Goal: Find contact information: Obtain details needed to contact an individual or organization

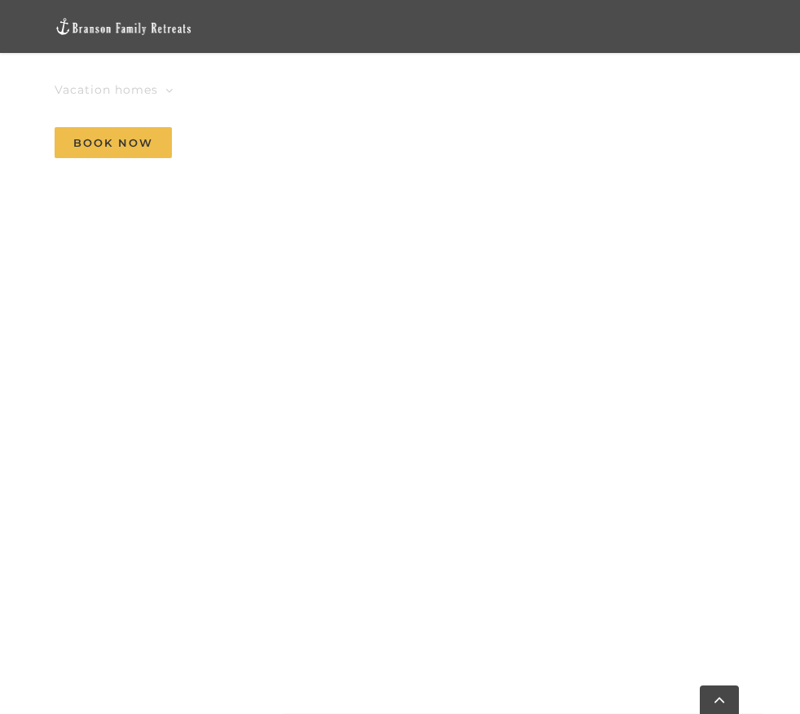
scroll to position [979, 0]
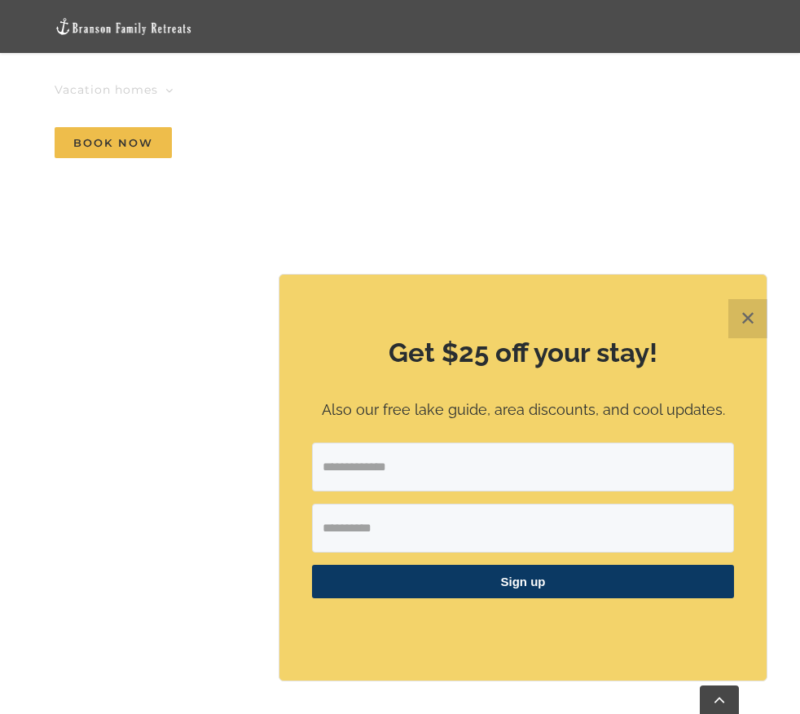
click at [742, 314] on button "✕" at bounding box center [747, 318] width 39 height 39
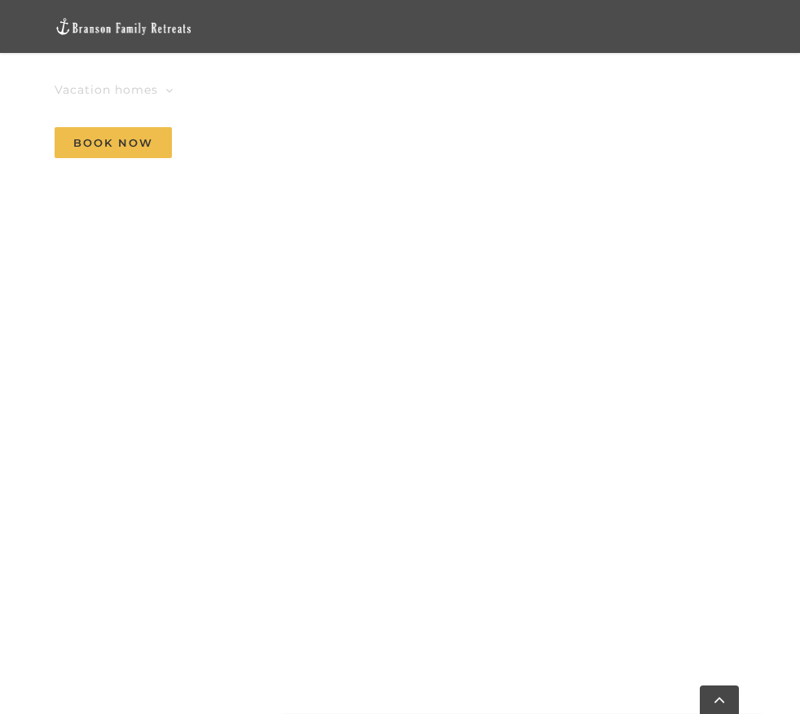
scroll to position [807, 0]
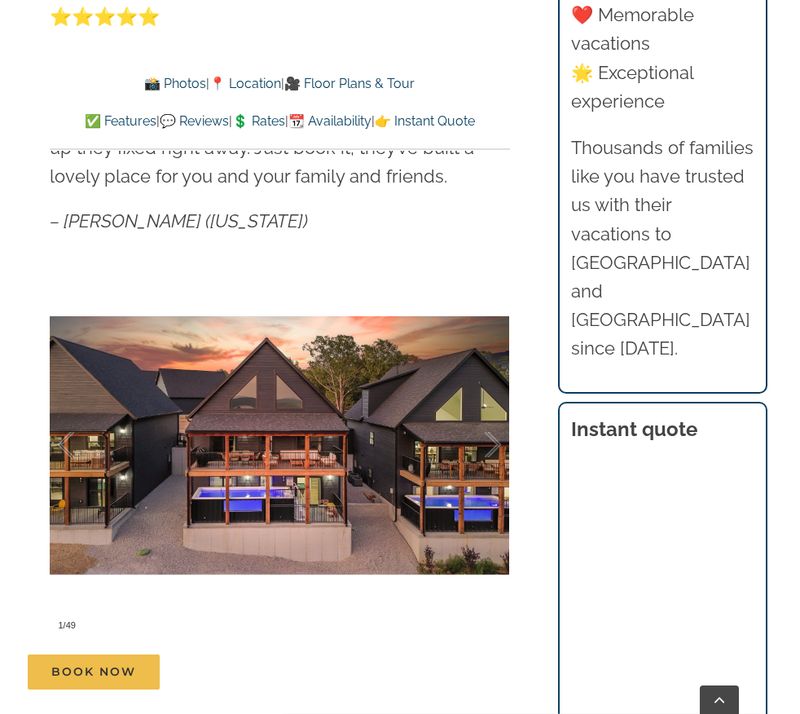
scroll to position [1211, 0]
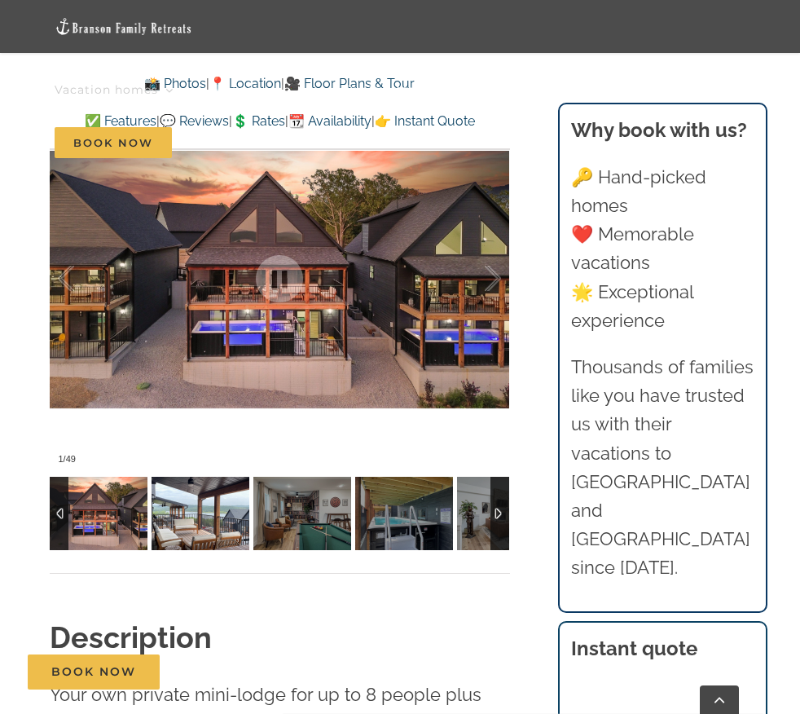
click at [212, 515] on img at bounding box center [201, 513] width 98 height 73
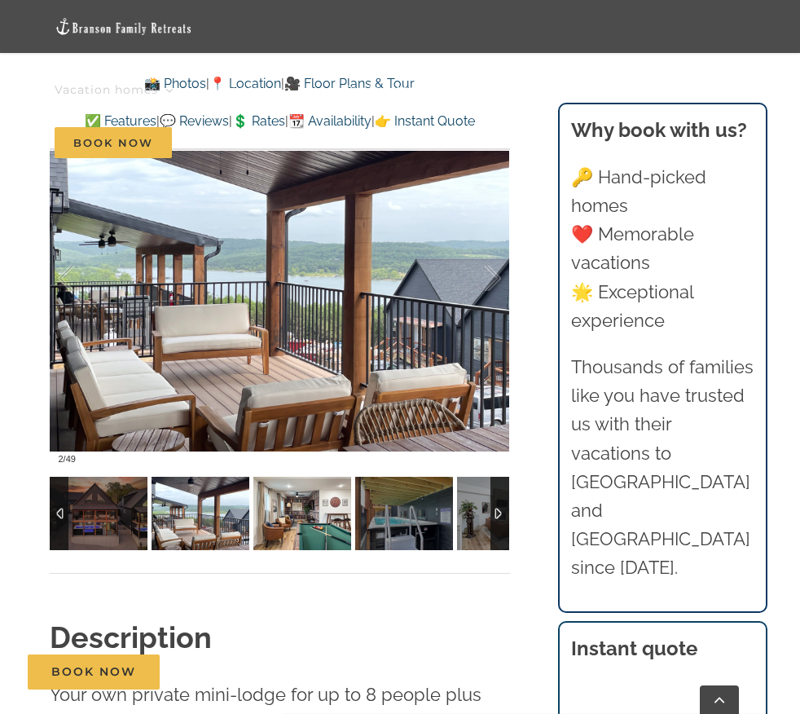
click at [295, 516] on img at bounding box center [302, 513] width 98 height 73
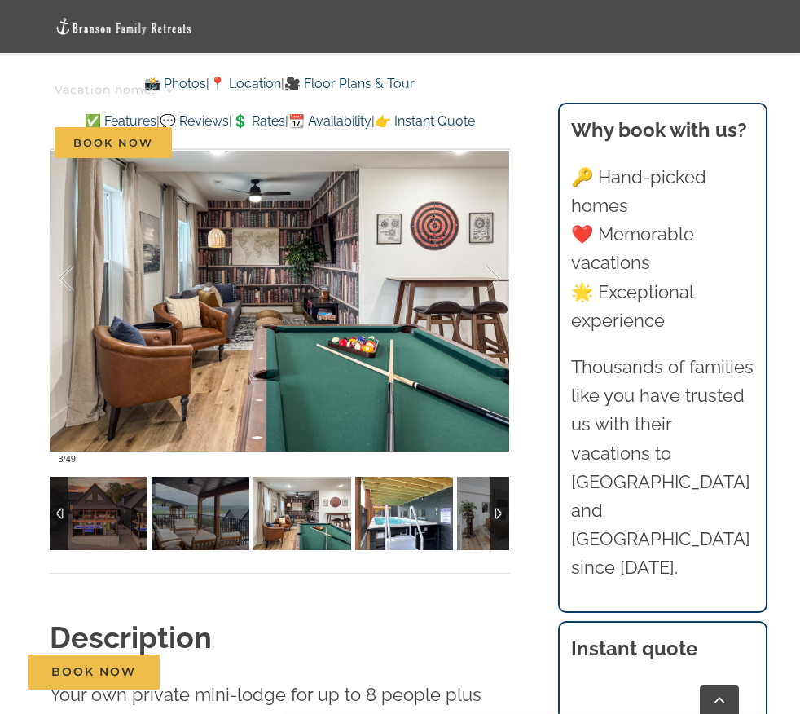
click at [393, 514] on img at bounding box center [404, 513] width 98 height 73
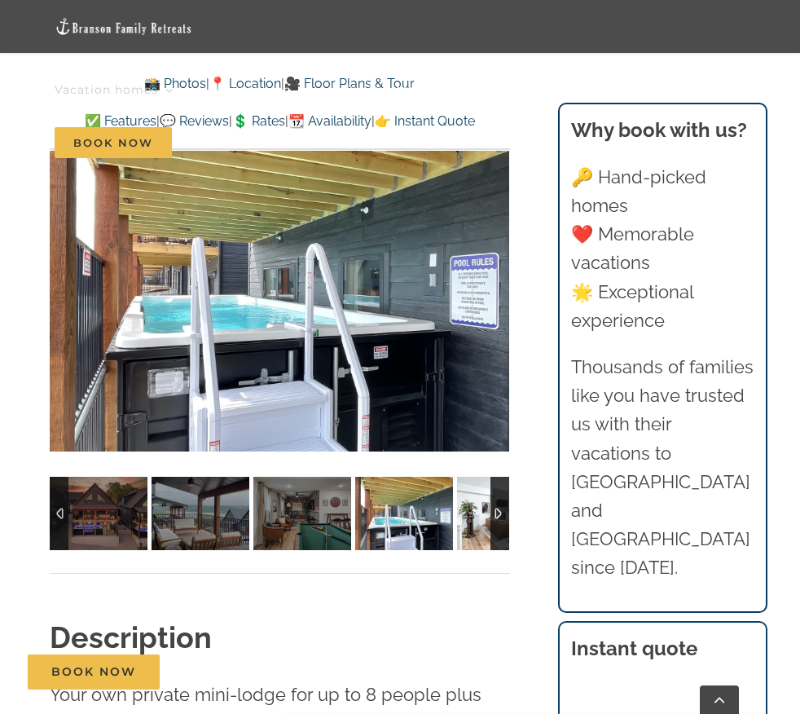
click at [463, 513] on img at bounding box center [506, 513] width 98 height 73
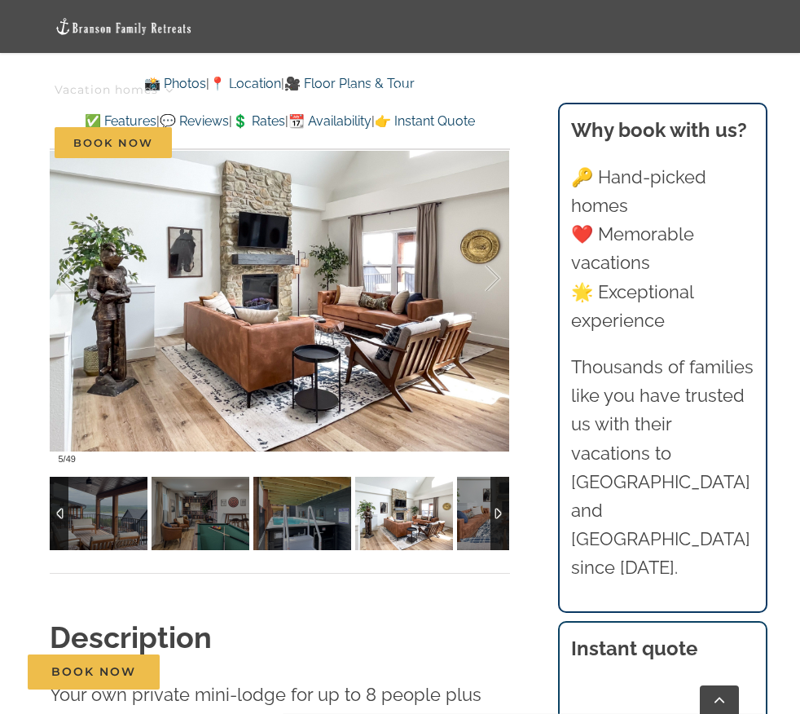
click at [433, 513] on img at bounding box center [404, 513] width 98 height 73
click at [483, 514] on img at bounding box center [506, 513] width 98 height 73
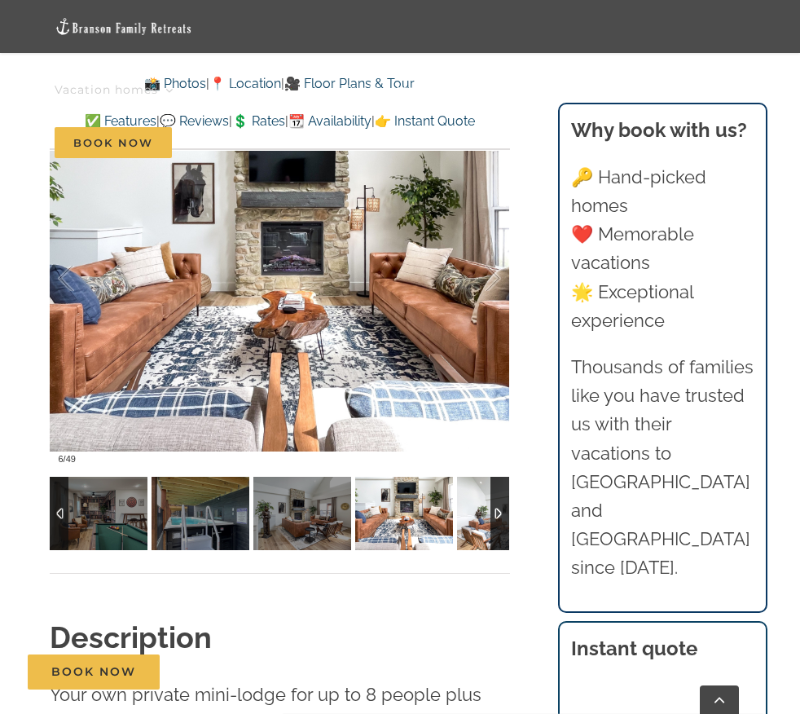
click at [483, 514] on img at bounding box center [506, 513] width 98 height 73
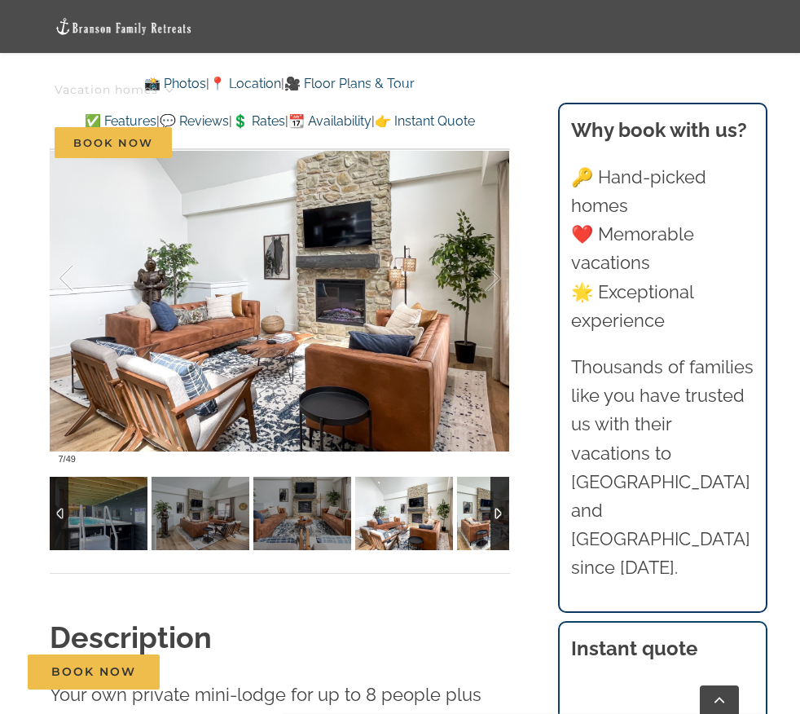
click at [483, 514] on img at bounding box center [506, 513] width 98 height 73
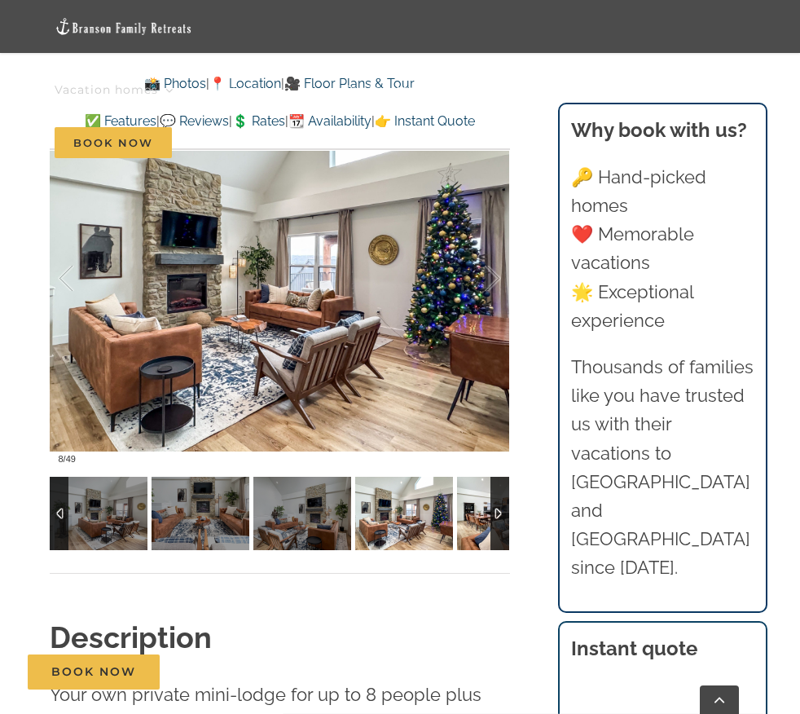
click at [483, 514] on img at bounding box center [506, 513] width 98 height 73
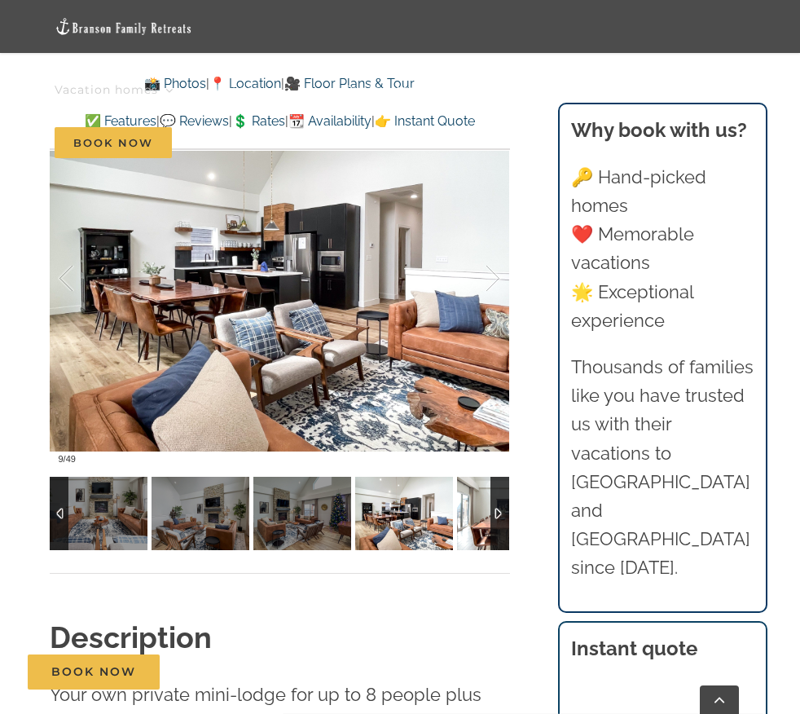
click at [483, 514] on img at bounding box center [506, 513] width 98 height 73
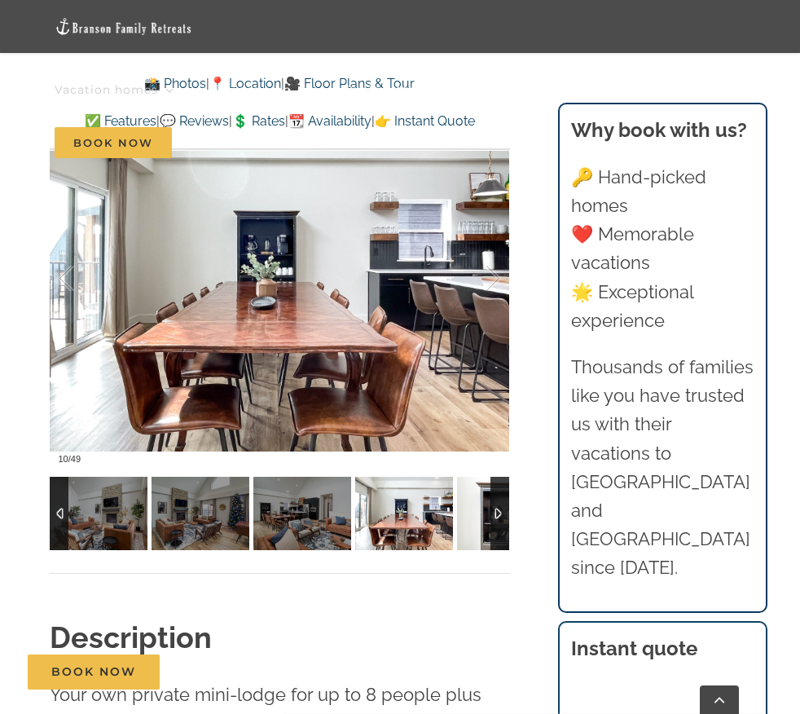
click at [483, 514] on img at bounding box center [506, 513] width 98 height 73
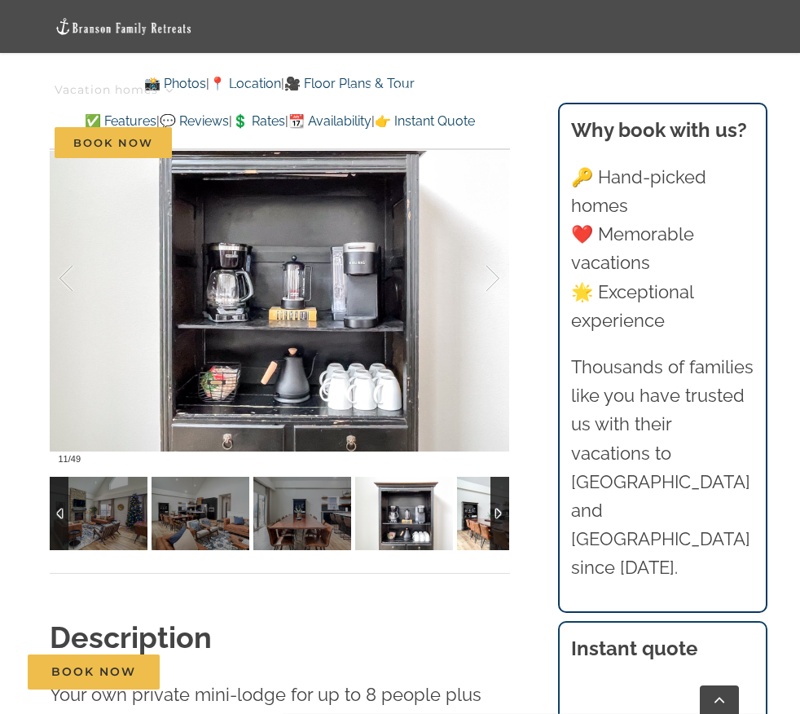
click at [483, 514] on img at bounding box center [506, 513] width 98 height 73
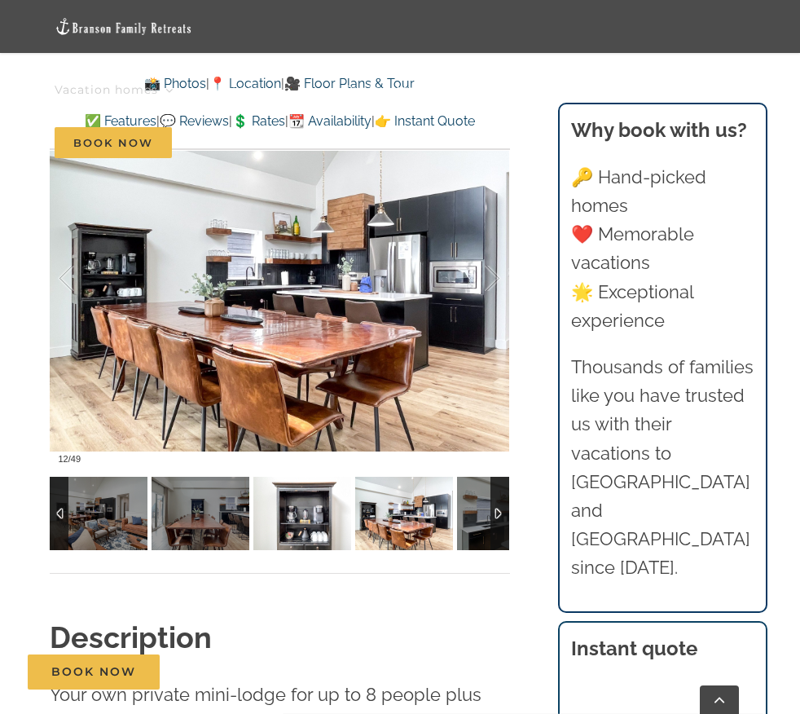
click at [323, 529] on img at bounding box center [302, 513] width 98 height 73
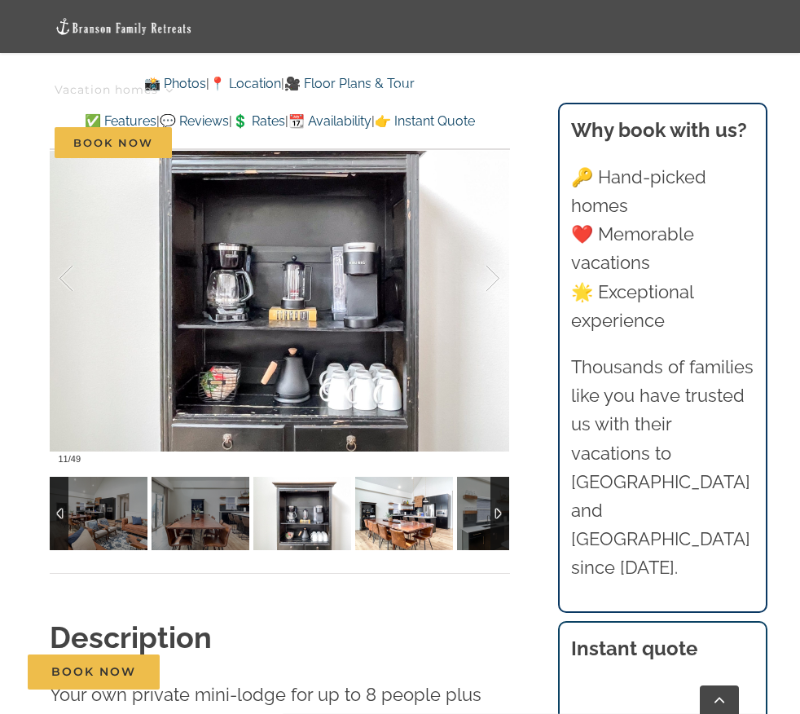
click at [406, 527] on img at bounding box center [404, 513] width 98 height 73
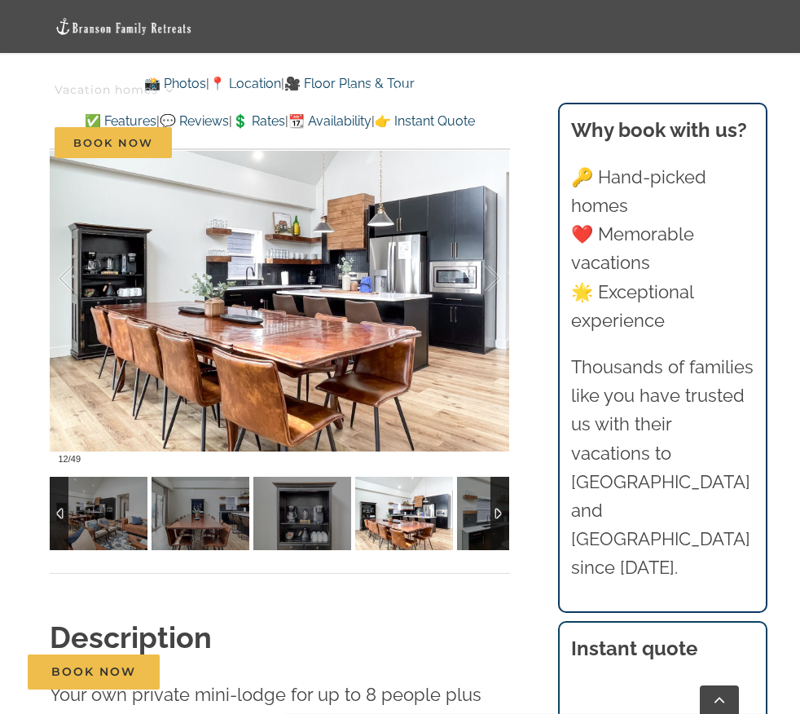
click at [434, 522] on img at bounding box center [404, 513] width 98 height 73
click at [473, 522] on img at bounding box center [506, 513] width 98 height 73
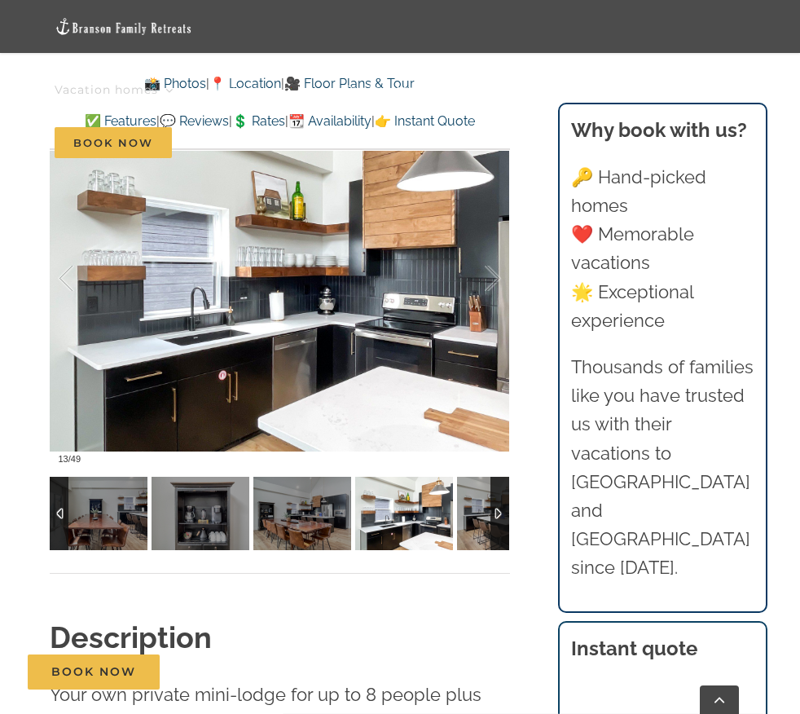
click at [403, 517] on img at bounding box center [404, 513] width 98 height 73
click at [471, 517] on img at bounding box center [506, 513] width 98 height 73
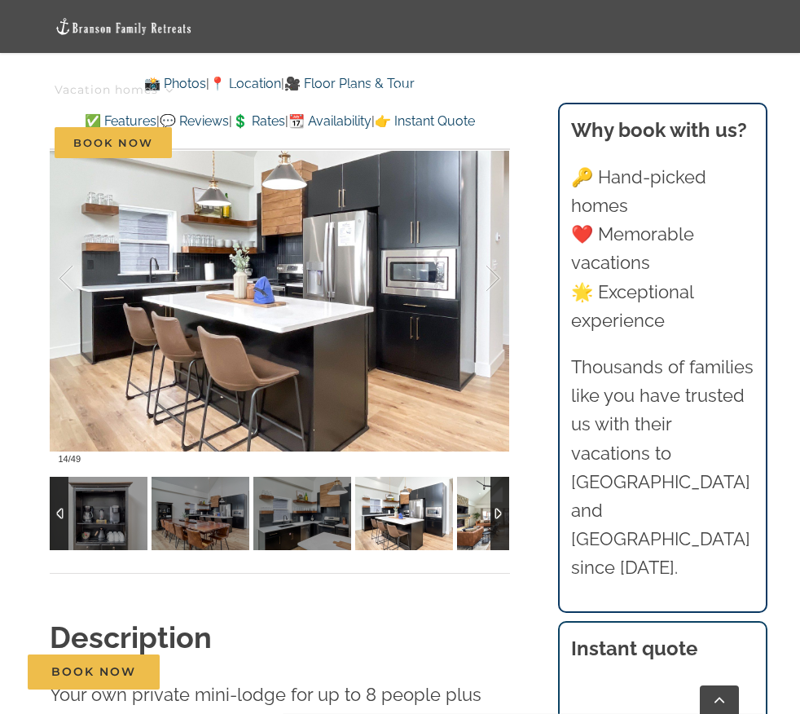
click at [471, 517] on img at bounding box center [506, 513] width 98 height 73
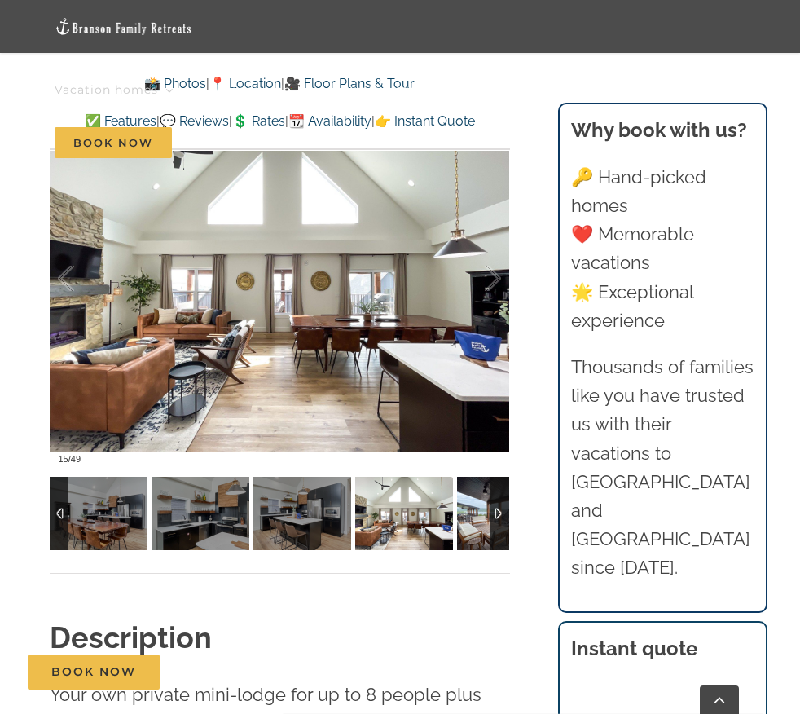
click at [471, 517] on img at bounding box center [506, 513] width 98 height 73
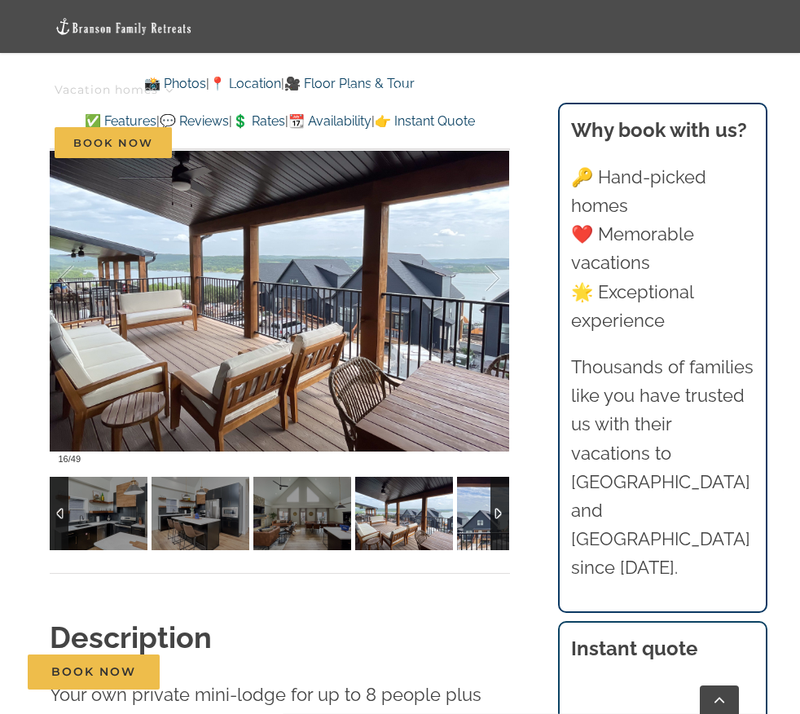
click at [471, 517] on img at bounding box center [506, 513] width 98 height 73
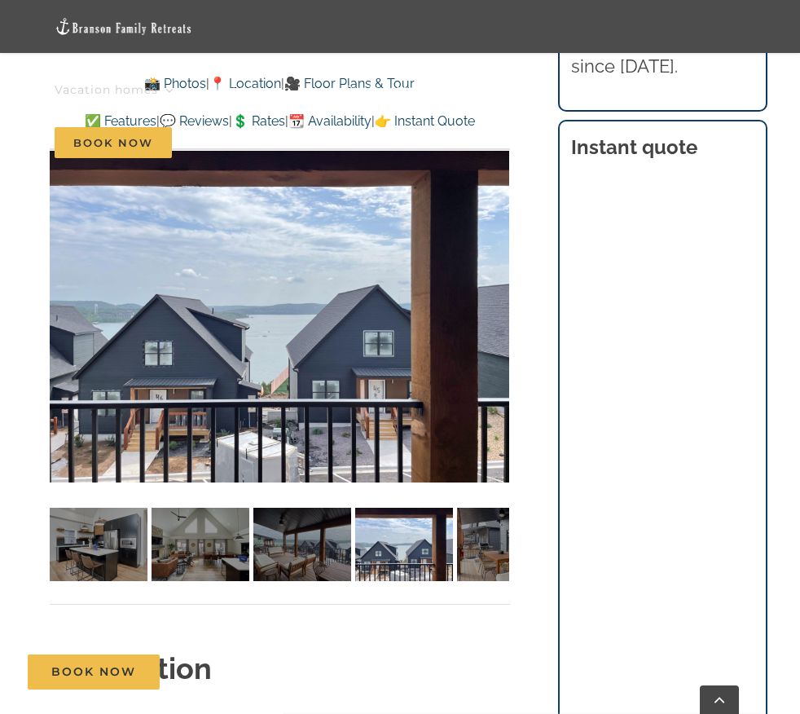
scroll to position [1136, 0]
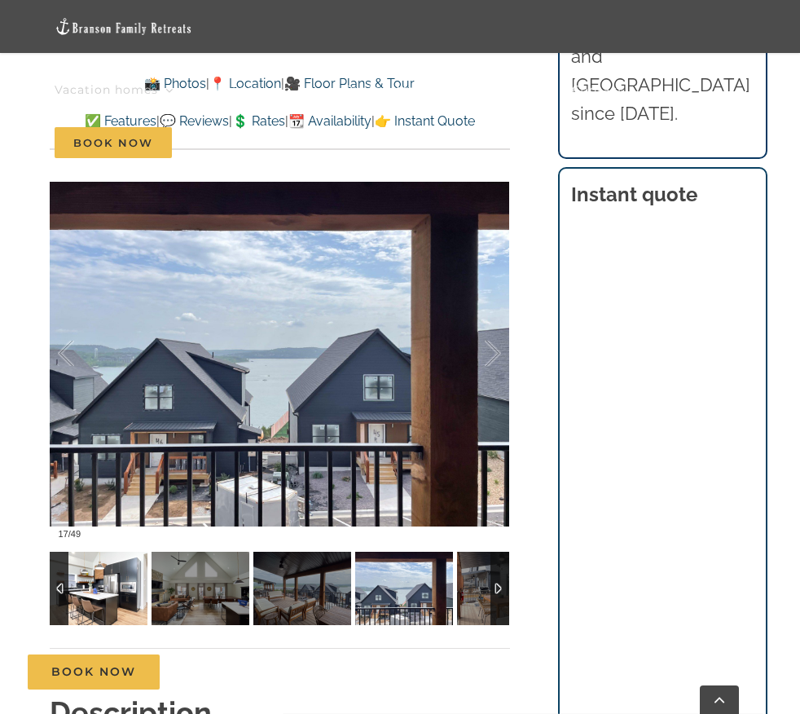
click at [119, 577] on img at bounding box center [99, 588] width 98 height 73
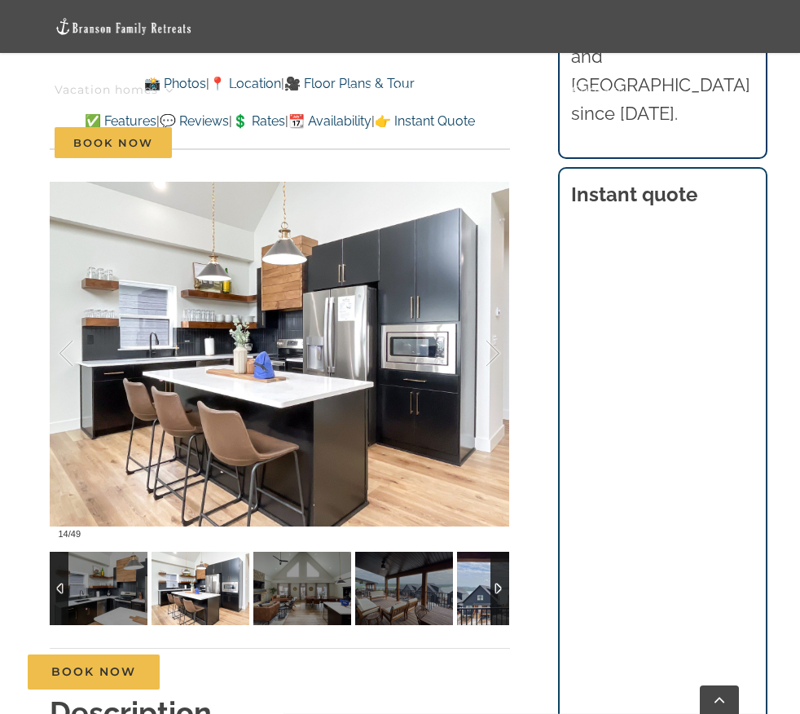
click at [503, 588] on div at bounding box center [500, 588] width 19 height 73
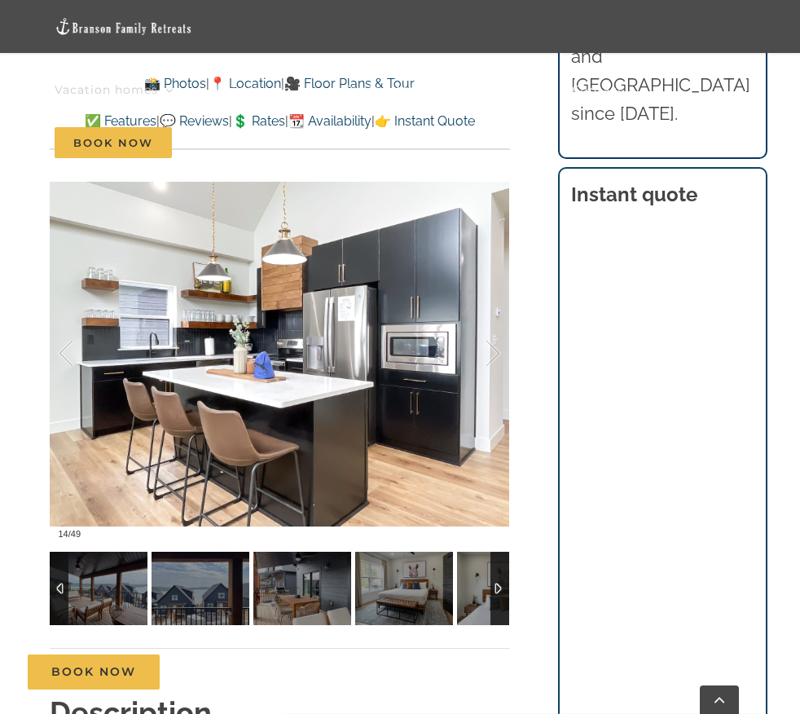
click at [503, 588] on div at bounding box center [500, 588] width 19 height 73
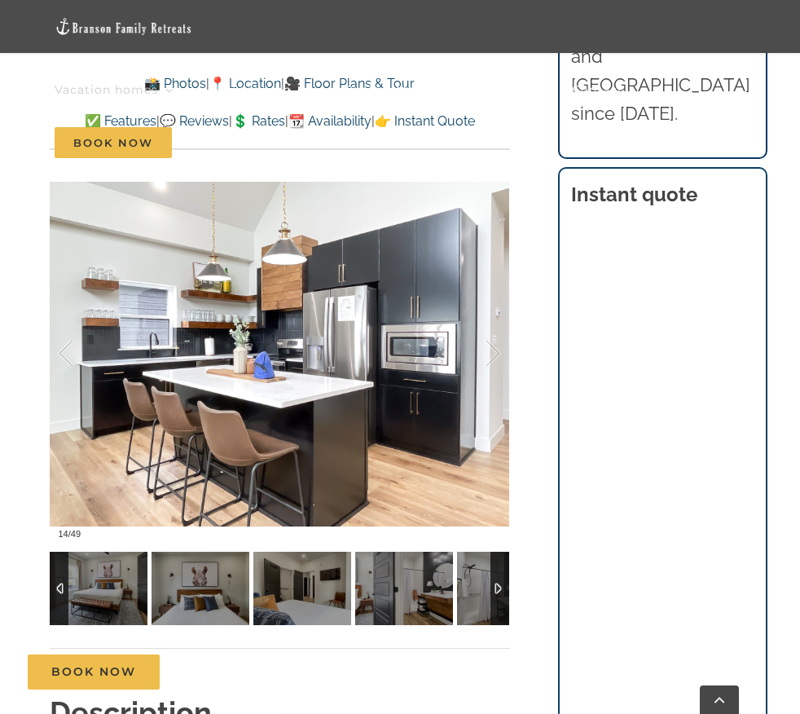
click at [503, 588] on div at bounding box center [500, 588] width 19 height 73
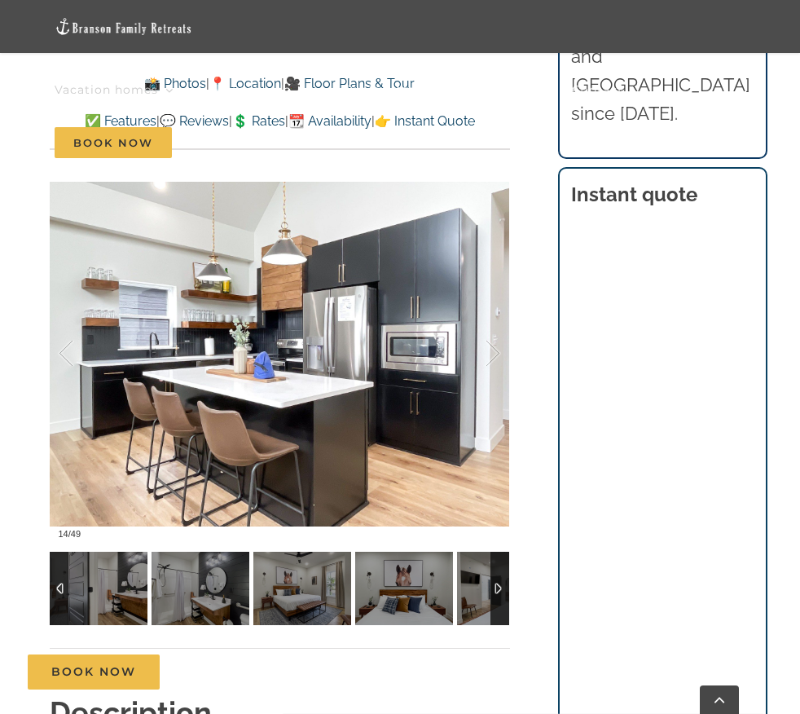
click at [503, 588] on div at bounding box center [500, 588] width 19 height 73
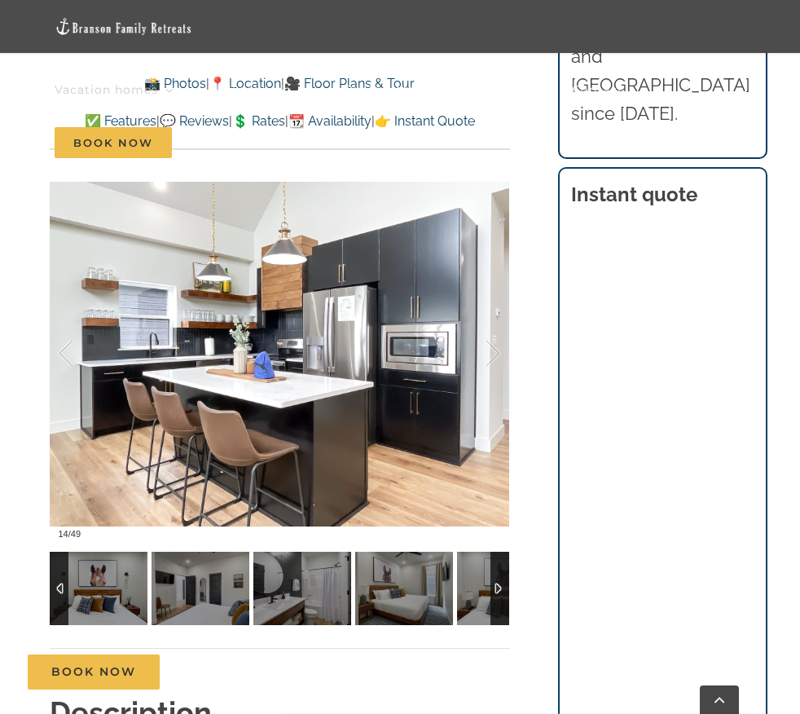
click at [503, 588] on div at bounding box center [500, 588] width 19 height 73
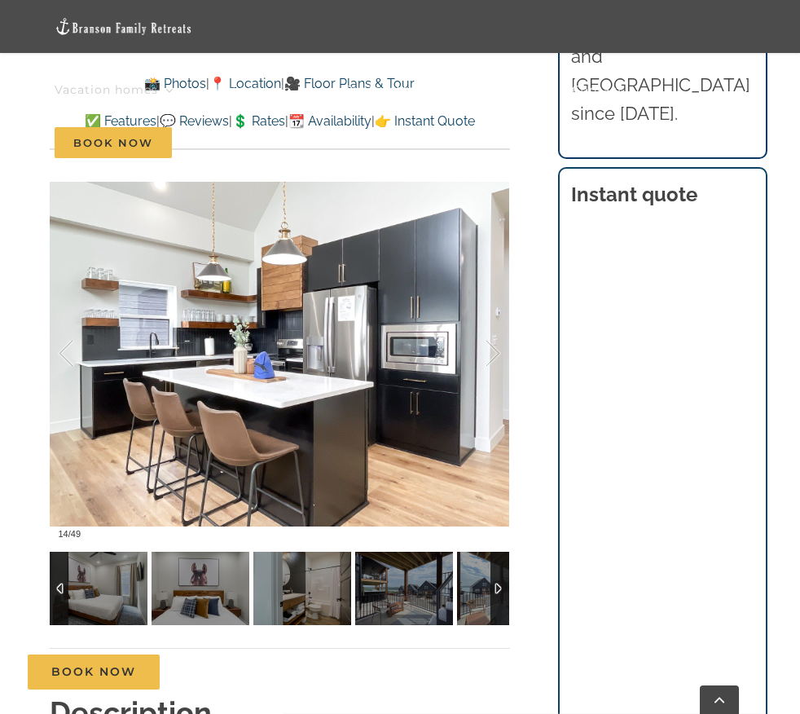
click at [503, 588] on div at bounding box center [500, 588] width 19 height 73
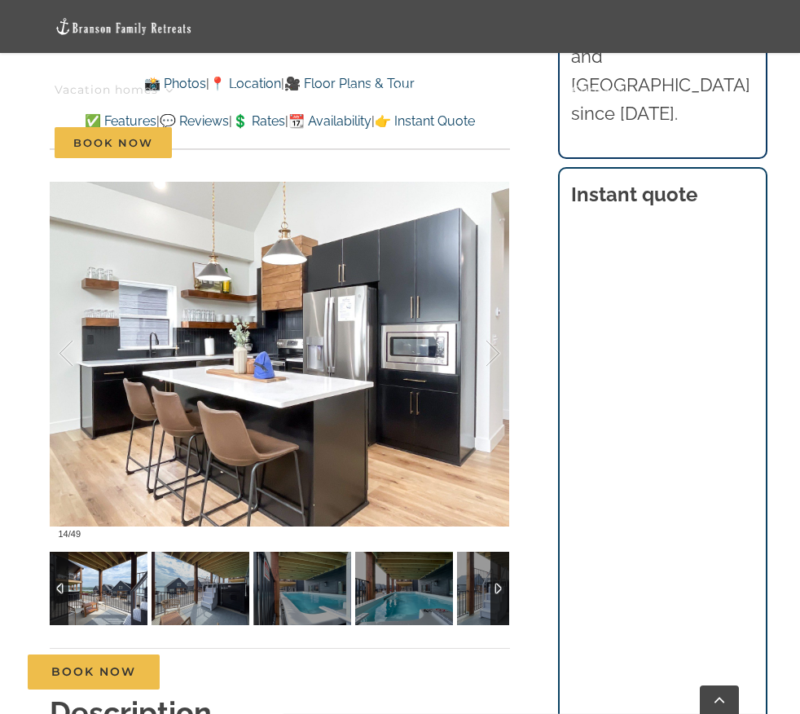
click at [99, 581] on img at bounding box center [99, 588] width 98 height 73
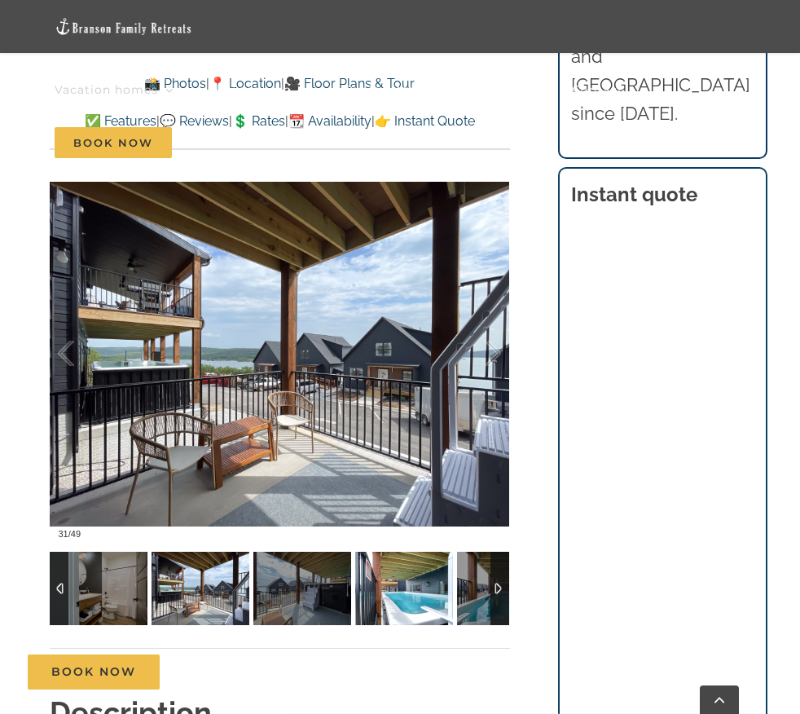
click at [397, 591] on img at bounding box center [404, 588] width 98 height 73
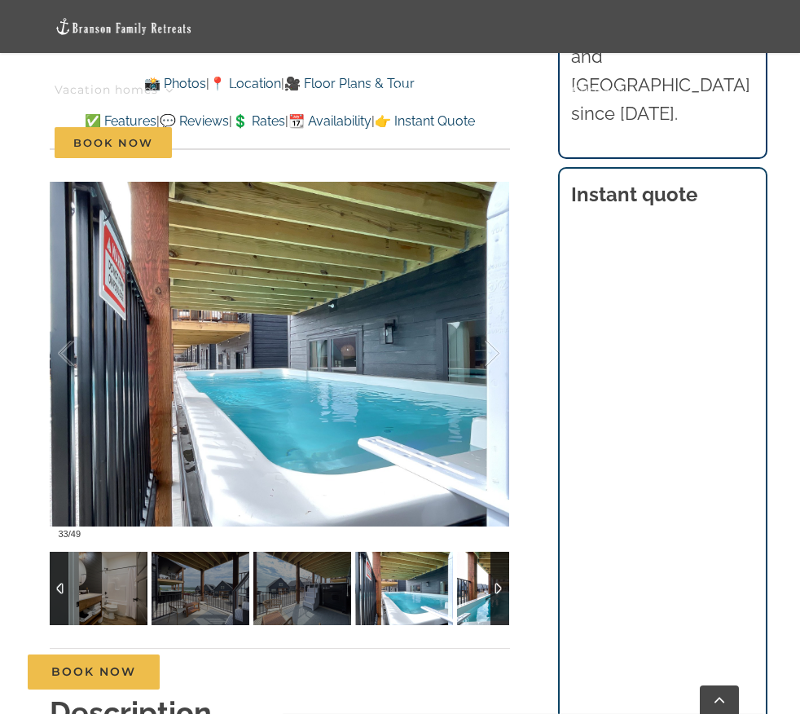
click at [473, 568] on img at bounding box center [506, 588] width 98 height 73
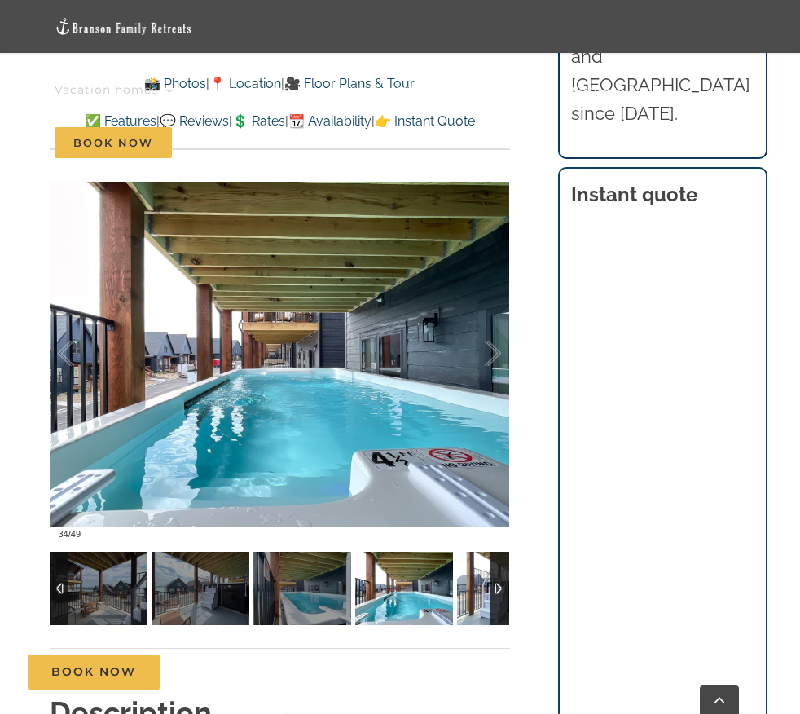
click at [470, 584] on img at bounding box center [506, 588] width 98 height 73
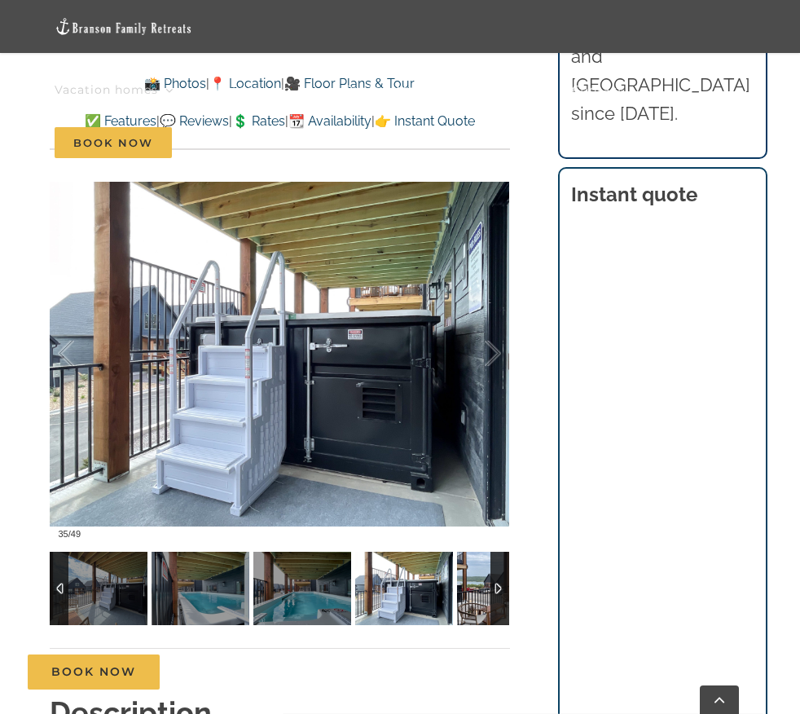
click at [470, 584] on img at bounding box center [506, 588] width 98 height 73
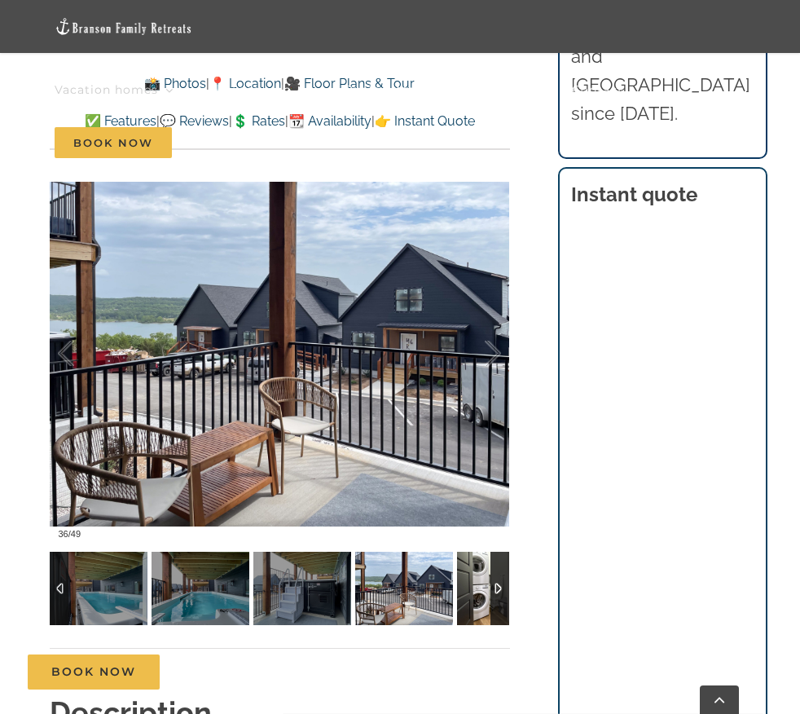
click at [470, 584] on img at bounding box center [506, 588] width 98 height 73
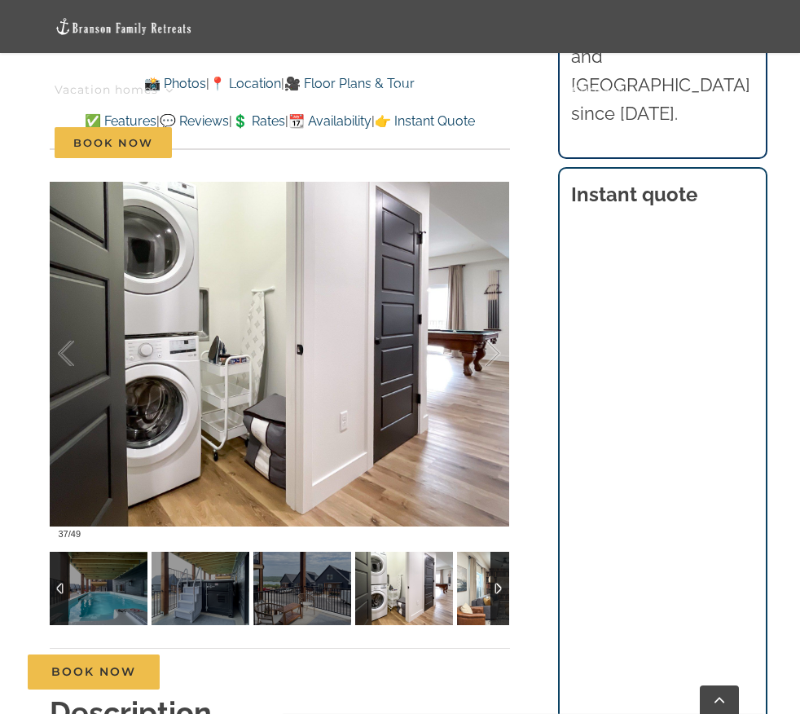
click at [470, 584] on img at bounding box center [506, 588] width 98 height 73
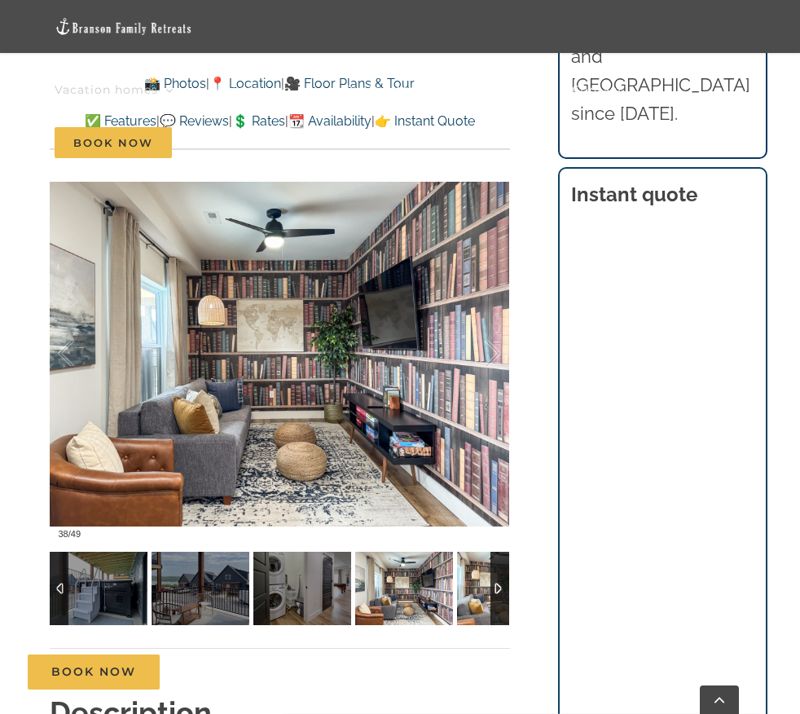
click at [470, 584] on img at bounding box center [506, 588] width 98 height 73
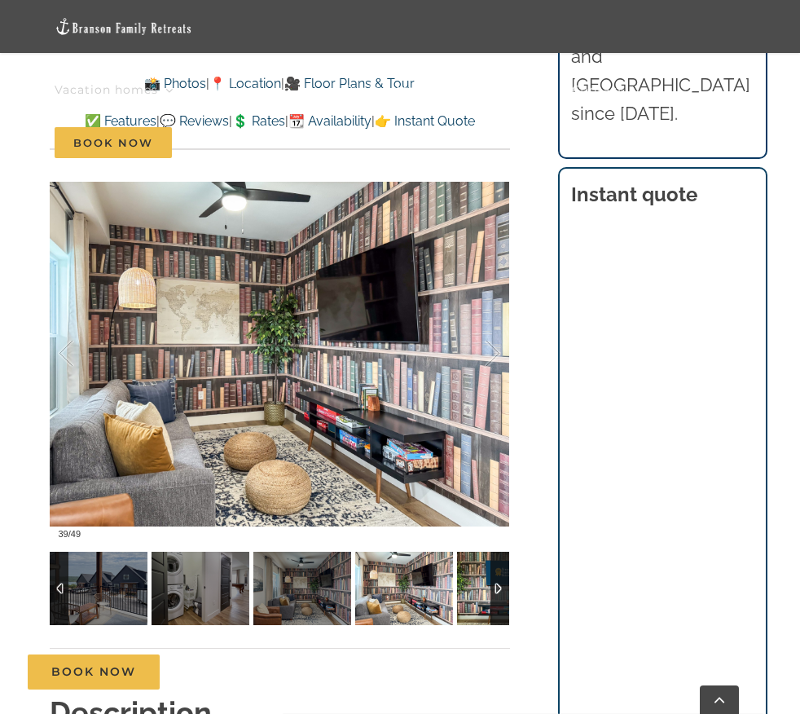
click at [470, 584] on img at bounding box center [506, 588] width 98 height 73
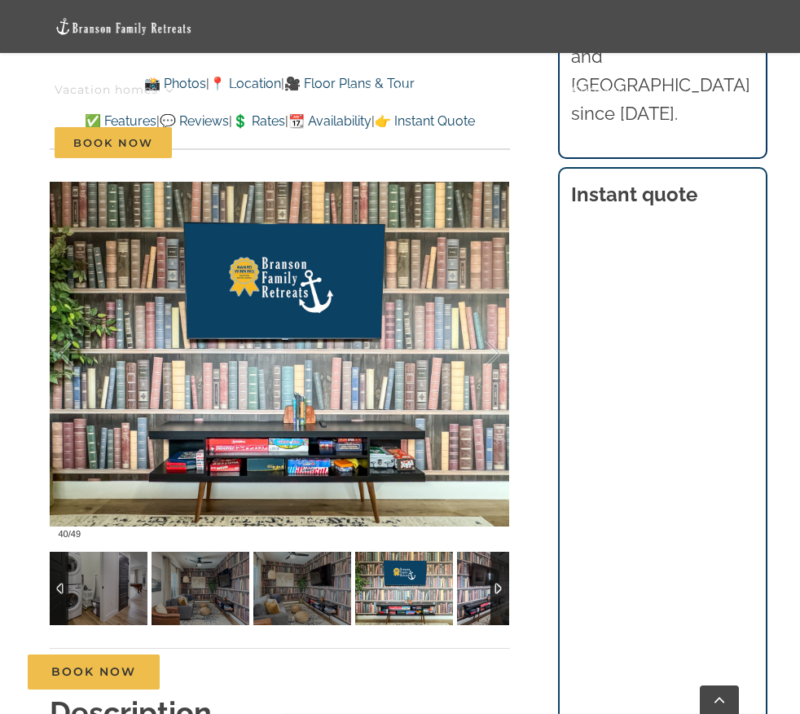
click at [470, 584] on img at bounding box center [506, 588] width 98 height 73
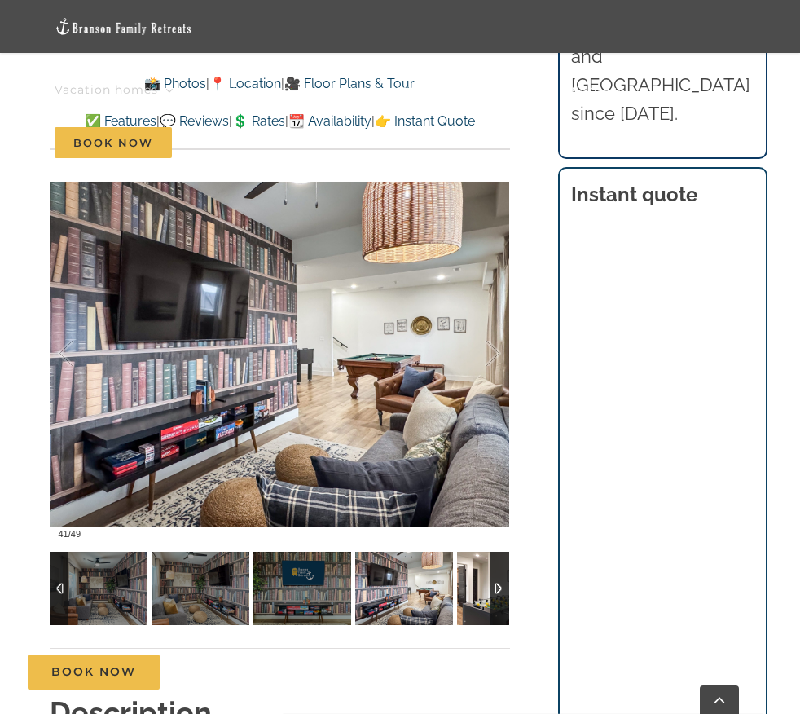
click at [470, 584] on img at bounding box center [506, 588] width 98 height 73
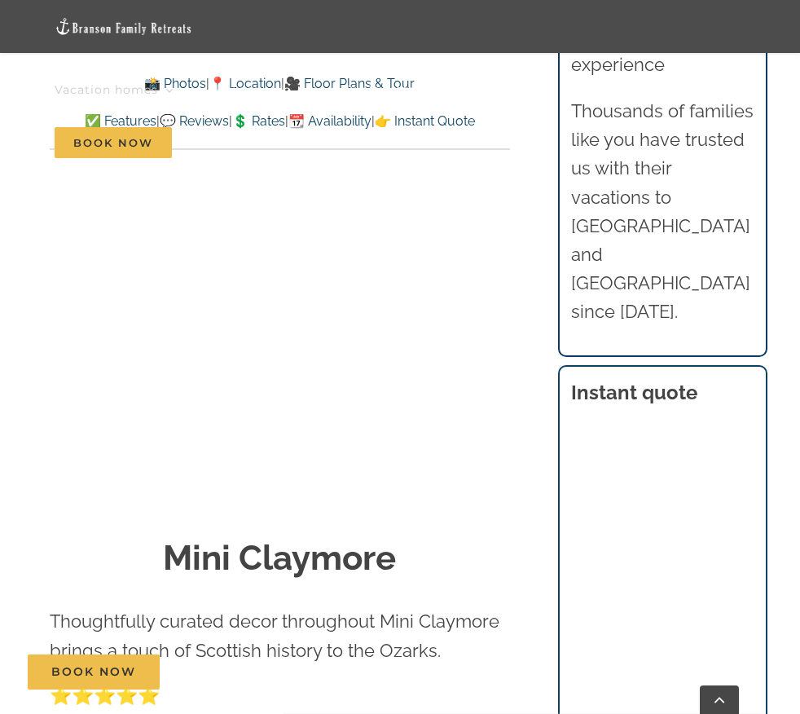
scroll to position [0, 0]
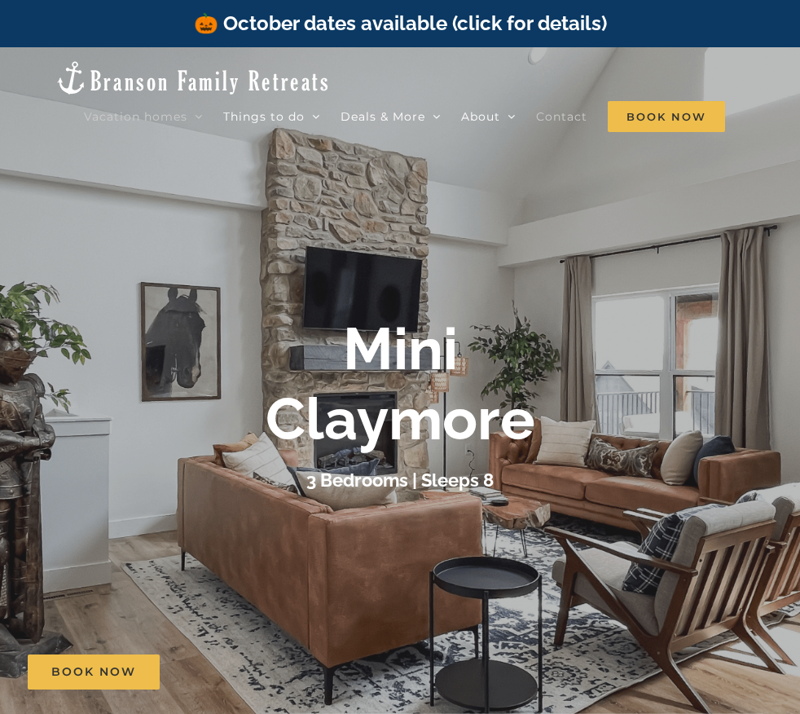
click at [588, 113] on span "Contact" at bounding box center [561, 116] width 51 height 11
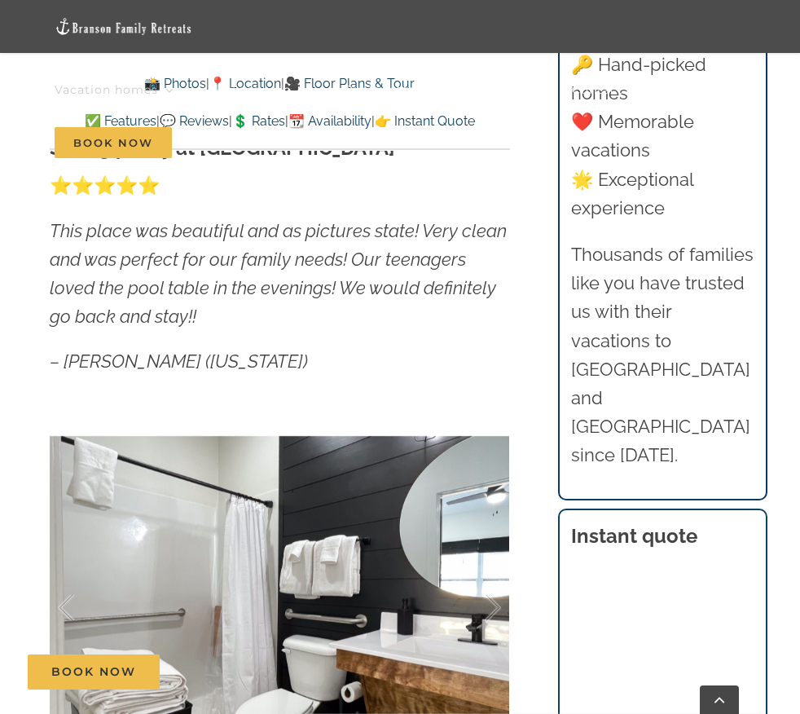
scroll to position [1037, 0]
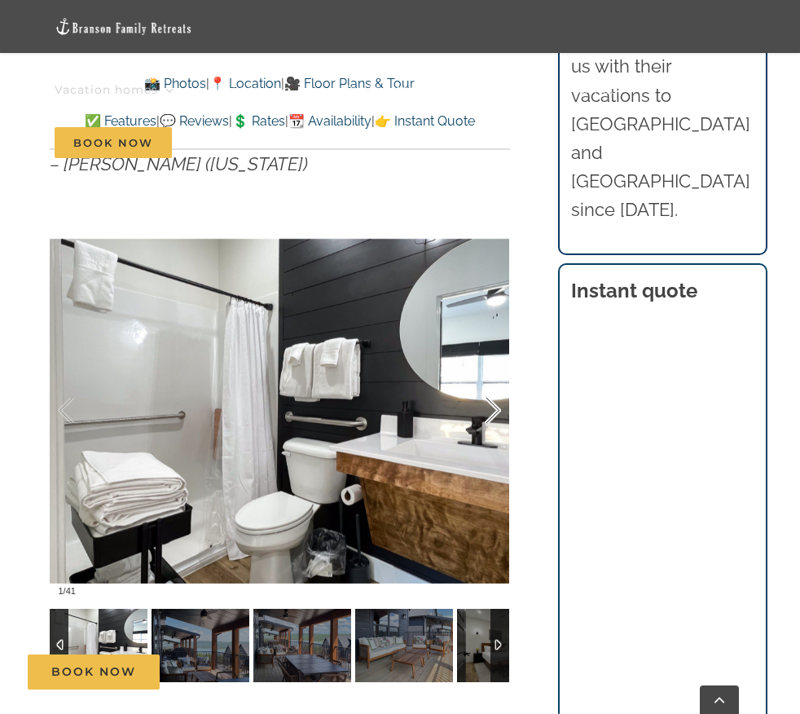
click at [495, 411] on div at bounding box center [476, 410] width 51 height 101
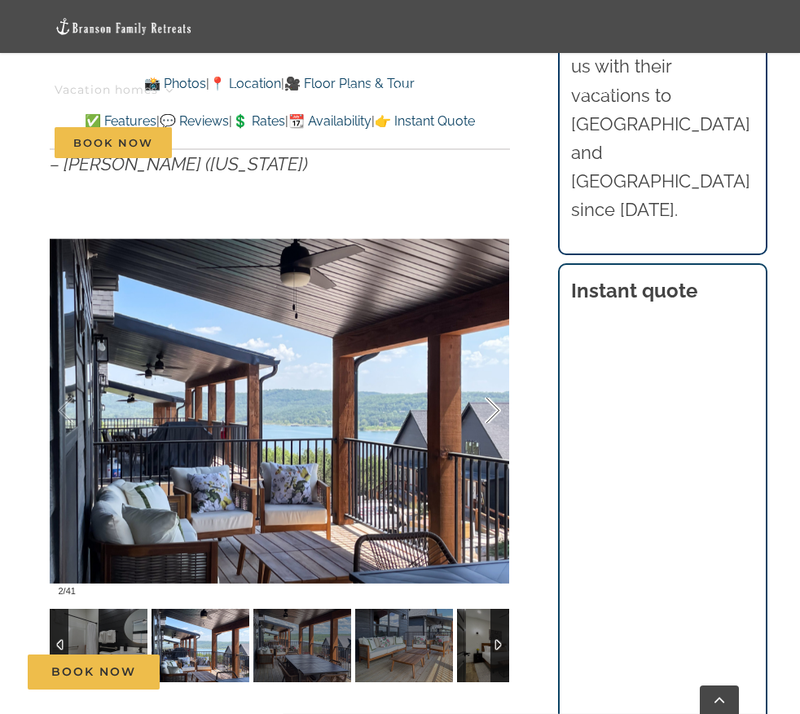
click at [495, 411] on div at bounding box center [476, 410] width 51 height 101
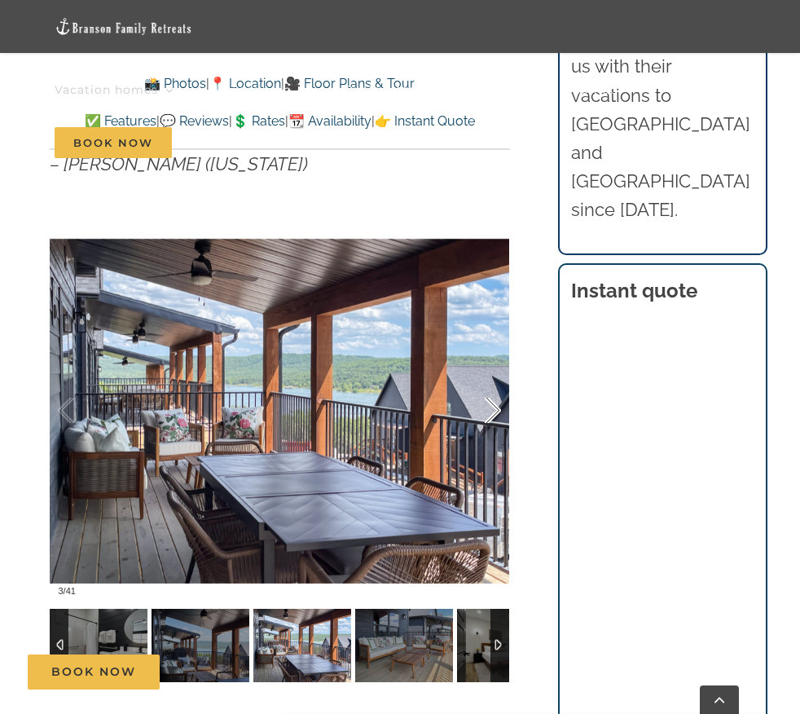
click at [495, 411] on div at bounding box center [476, 410] width 51 height 101
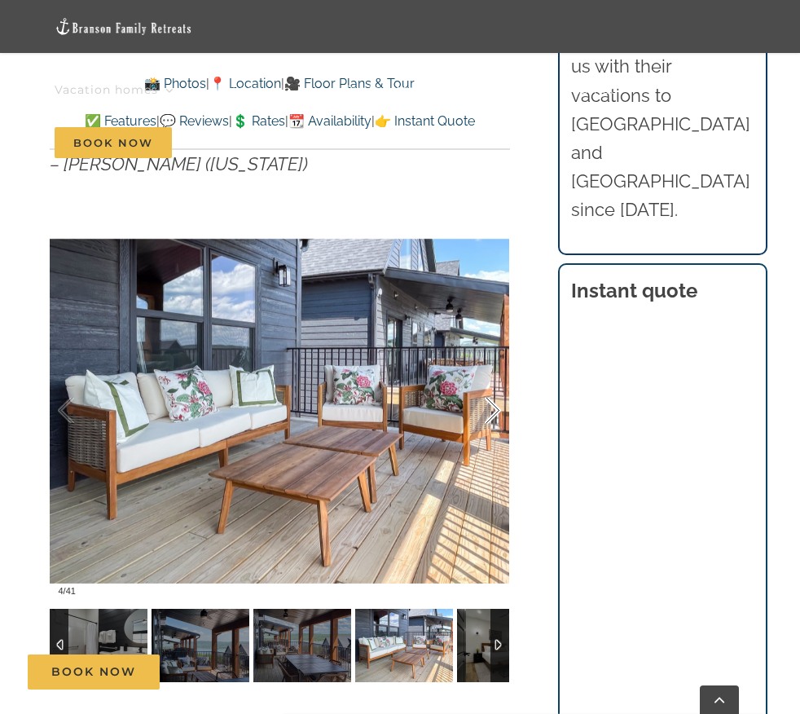
click at [495, 411] on div at bounding box center [476, 410] width 51 height 101
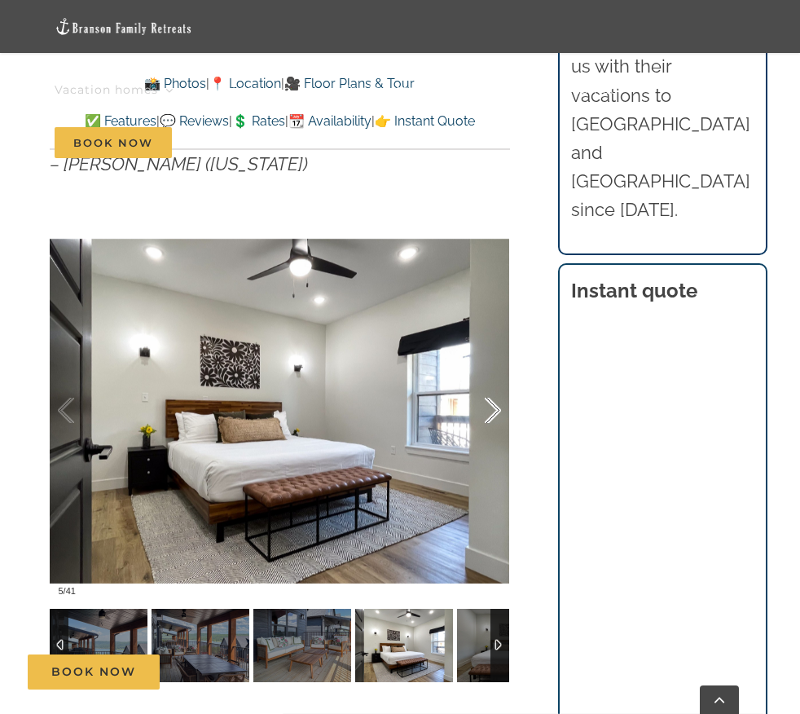
click at [495, 411] on div at bounding box center [476, 410] width 51 height 101
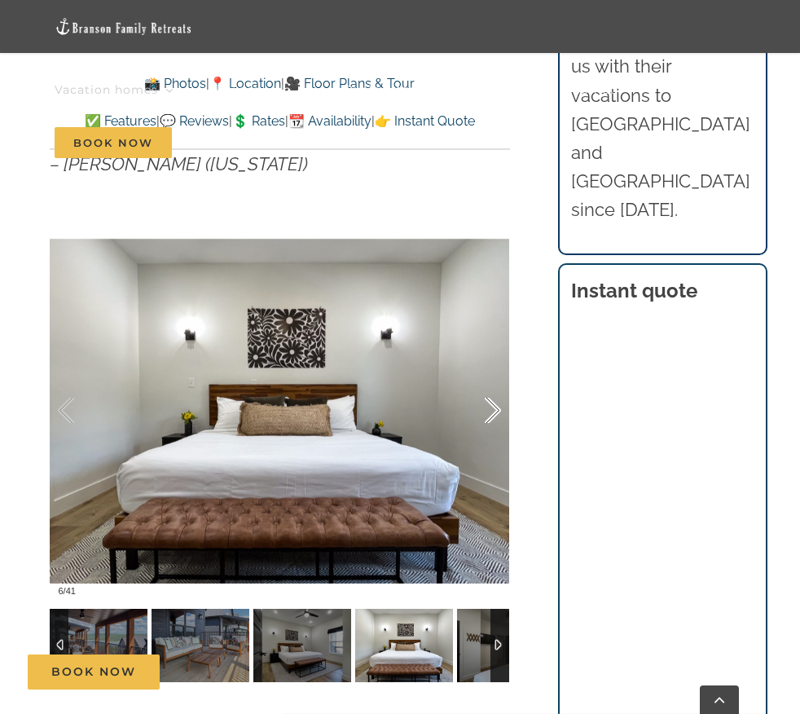
click at [495, 411] on div at bounding box center [476, 410] width 51 height 101
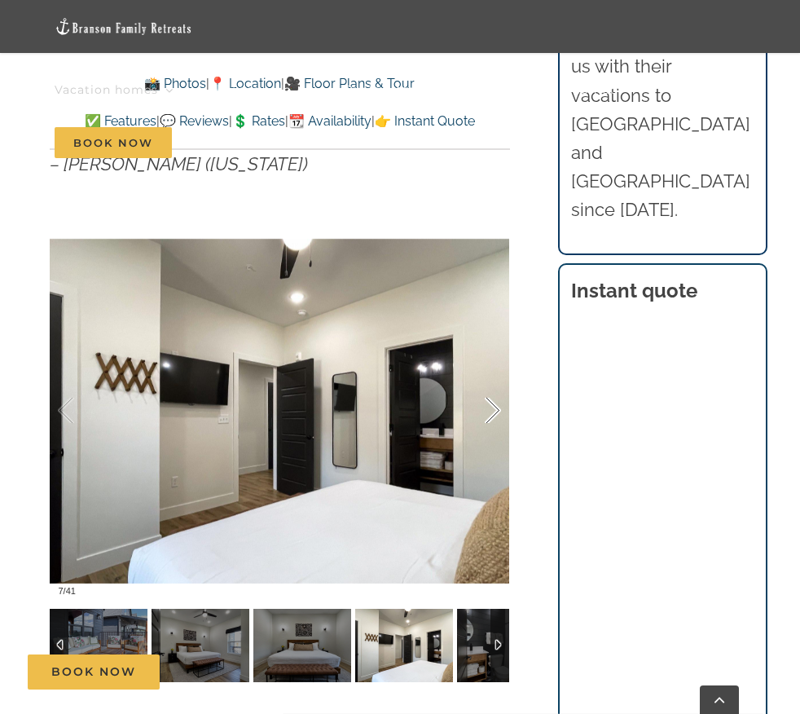
click at [495, 411] on div at bounding box center [476, 410] width 51 height 101
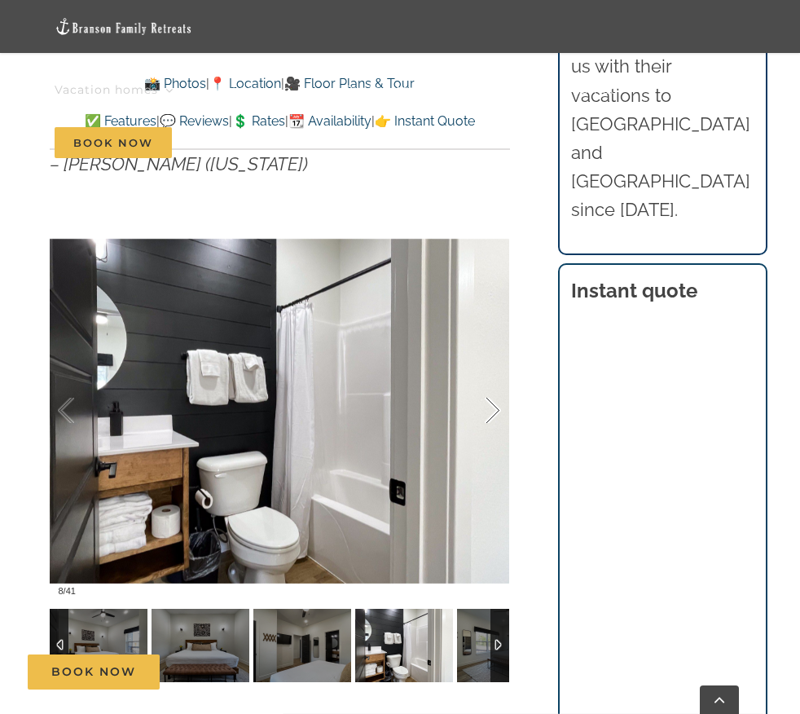
click at [495, 411] on div at bounding box center [476, 410] width 51 height 101
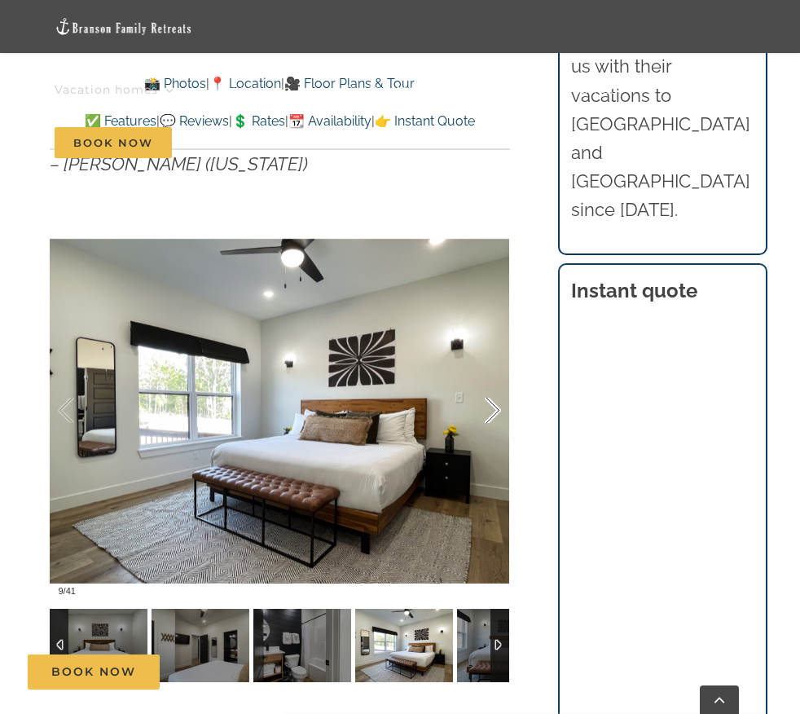
click at [495, 411] on div at bounding box center [476, 410] width 51 height 101
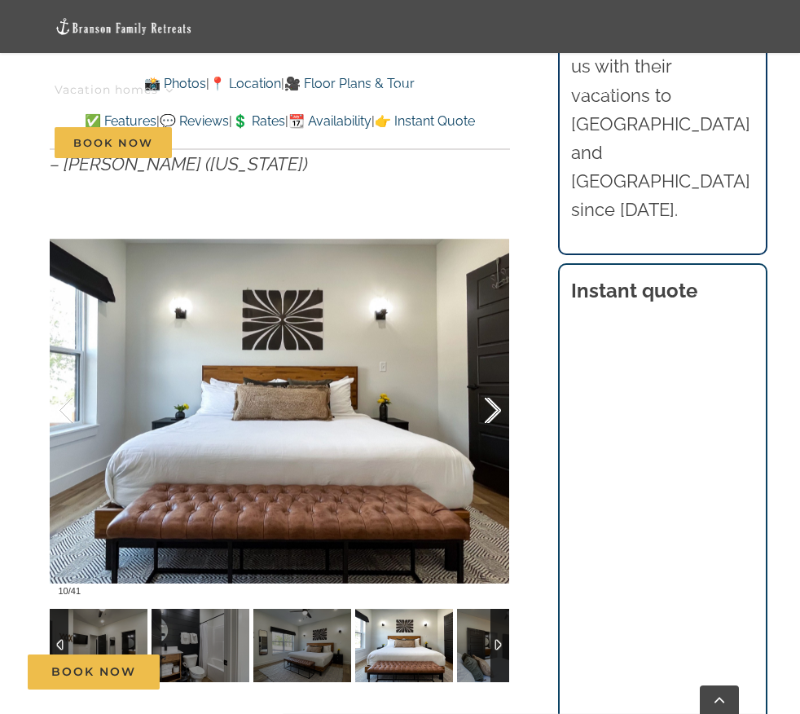
click at [495, 411] on div at bounding box center [476, 410] width 51 height 101
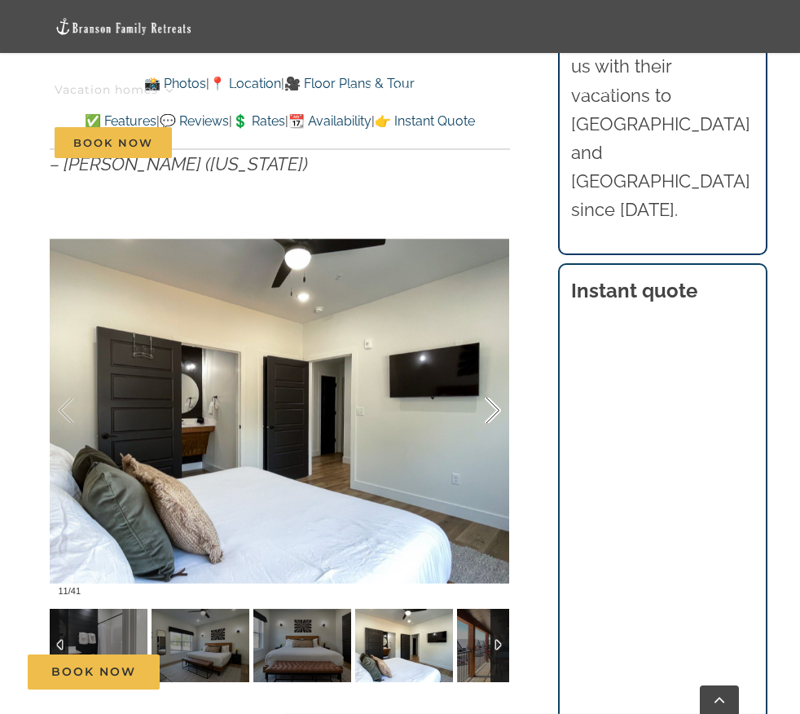
click at [495, 411] on div at bounding box center [476, 410] width 51 height 101
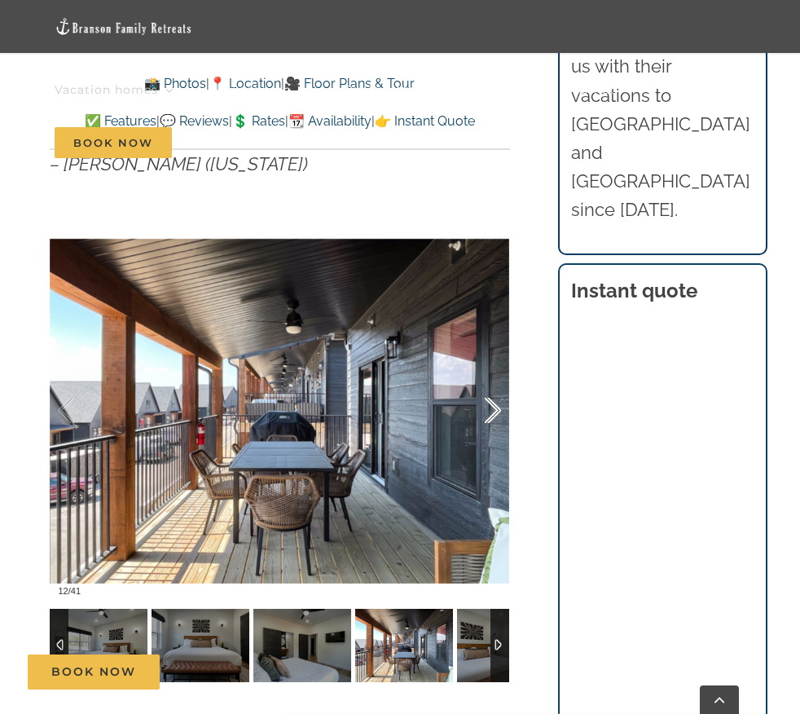
click at [495, 411] on div at bounding box center [476, 410] width 51 height 101
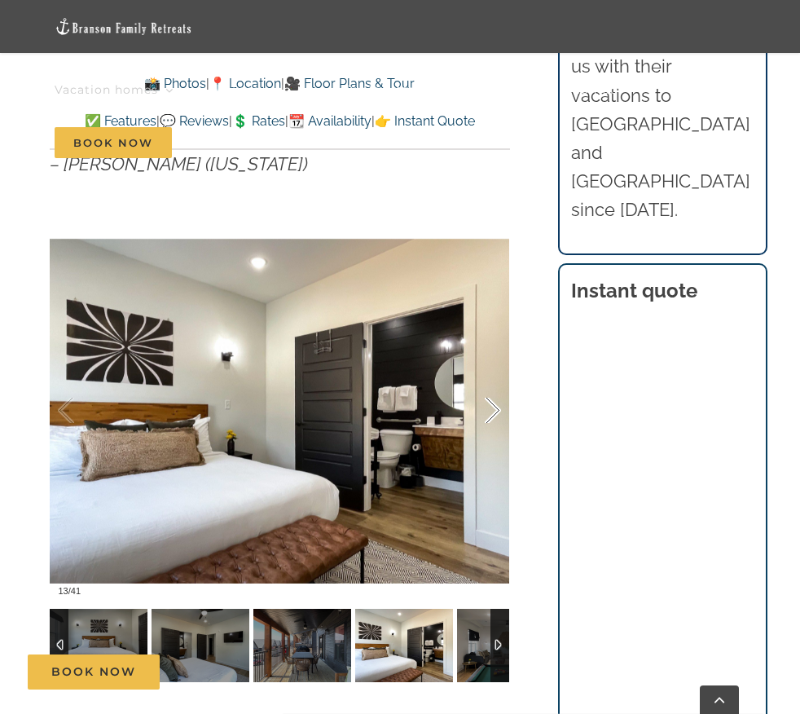
click at [495, 411] on div at bounding box center [476, 410] width 51 height 101
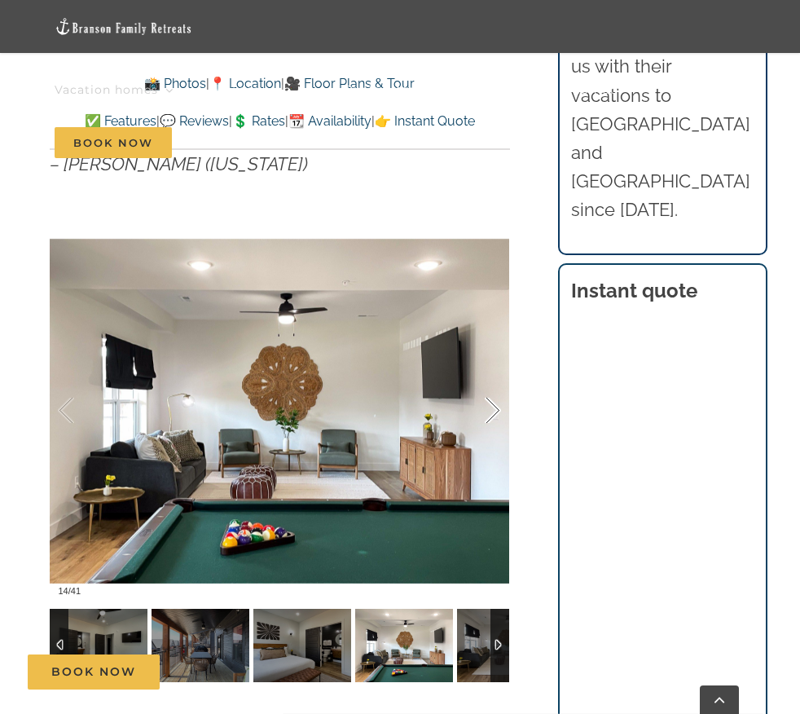
click at [495, 411] on div at bounding box center [476, 410] width 51 height 101
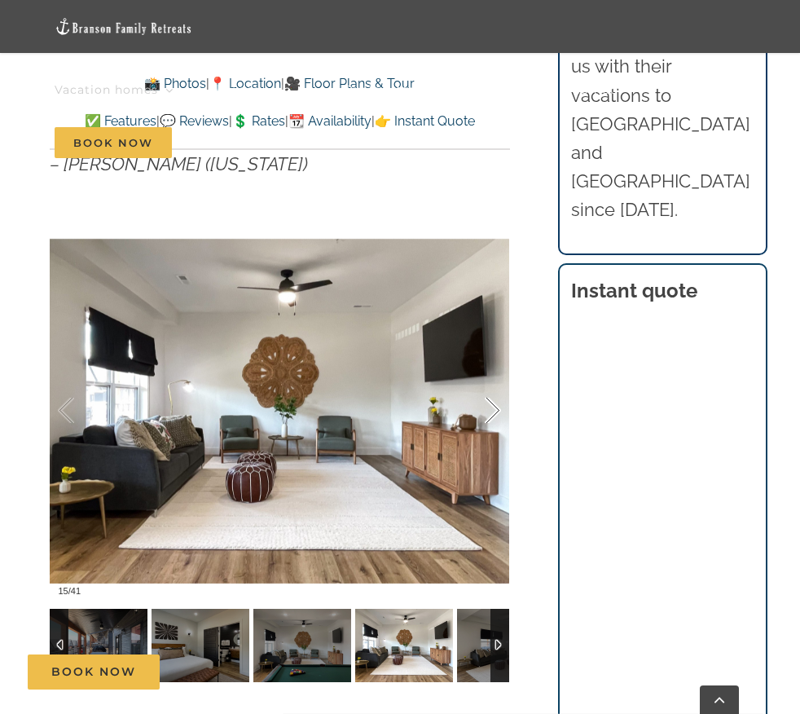
click at [495, 411] on div at bounding box center [476, 410] width 51 height 101
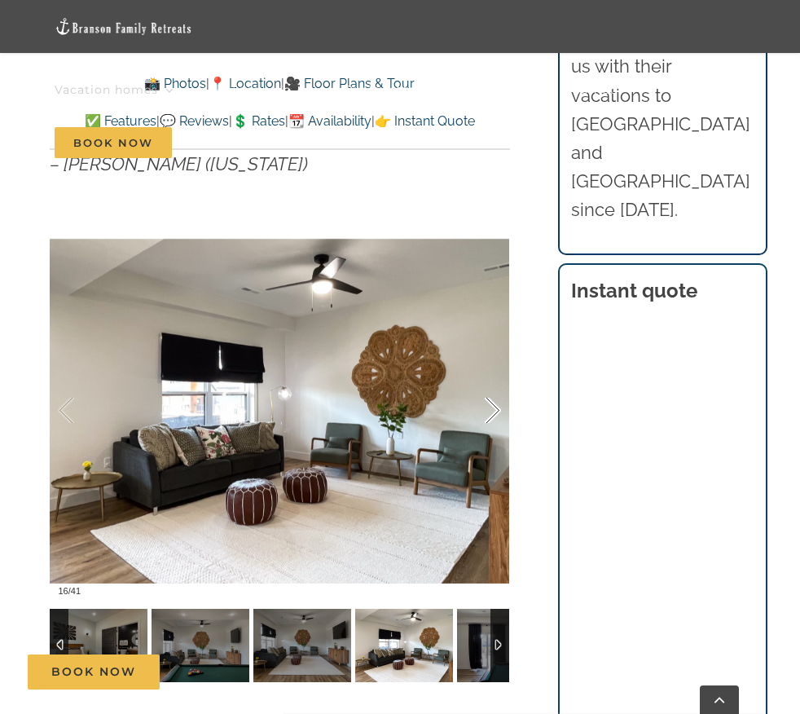
click at [495, 411] on div at bounding box center [476, 410] width 51 height 101
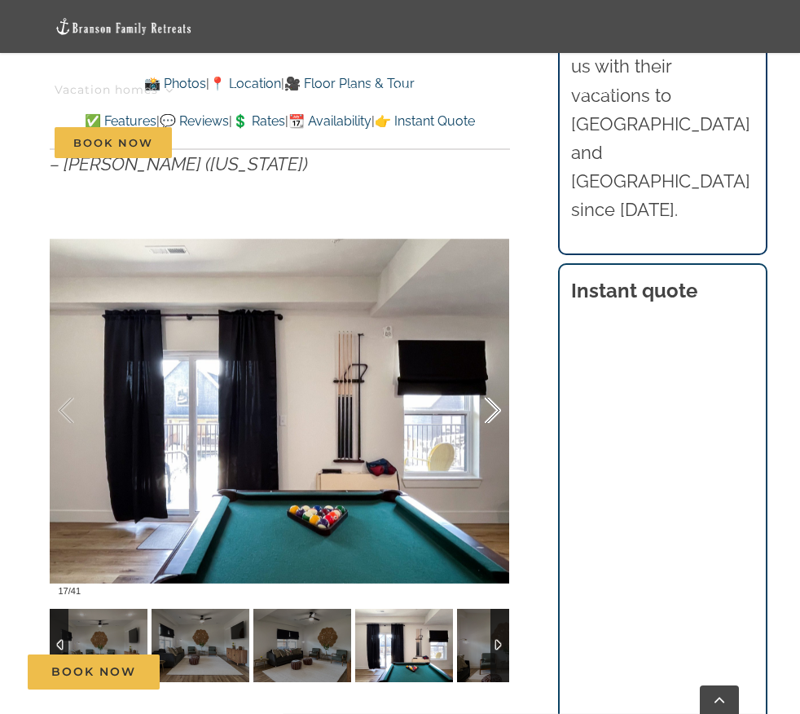
click at [495, 411] on div at bounding box center [476, 410] width 51 height 101
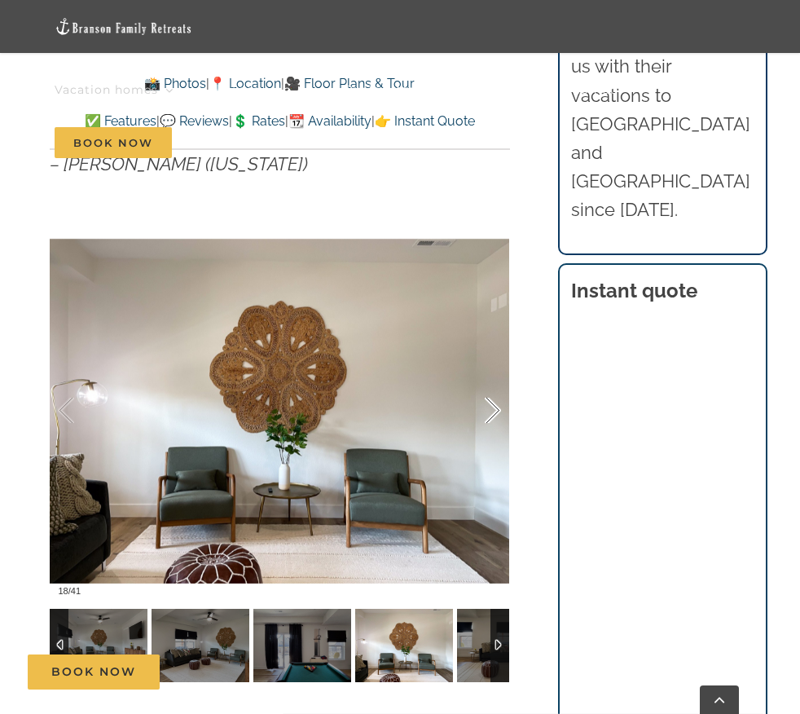
click at [495, 411] on div at bounding box center [476, 410] width 51 height 101
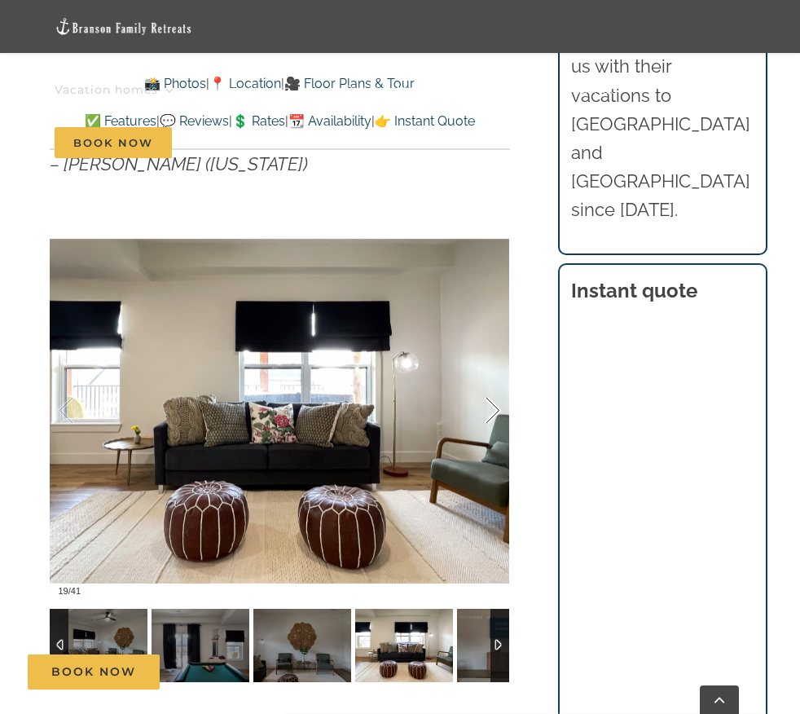
click at [495, 411] on div at bounding box center [476, 410] width 51 height 101
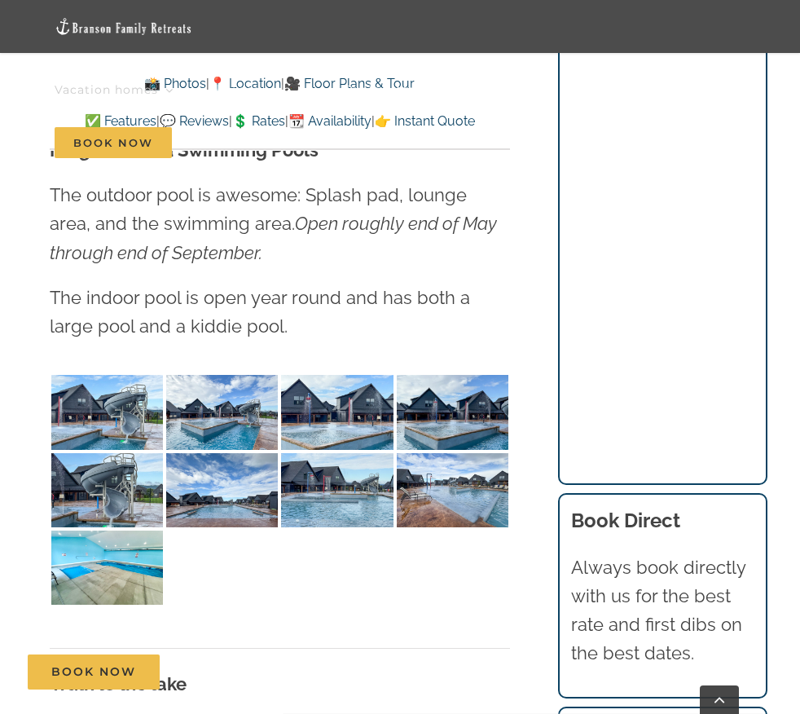
scroll to position [3919, 0]
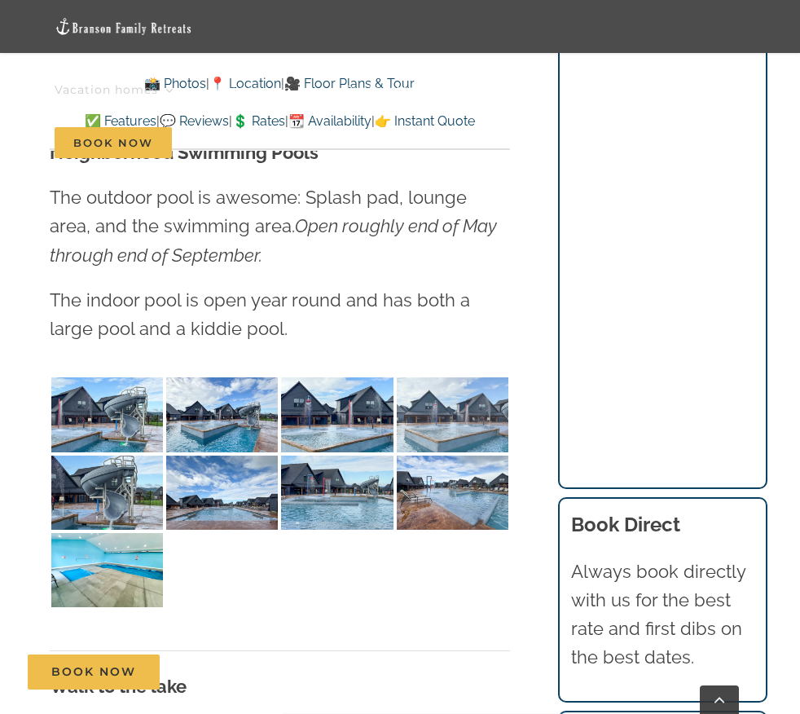
click at [447, 377] on img at bounding box center [453, 414] width 112 height 74
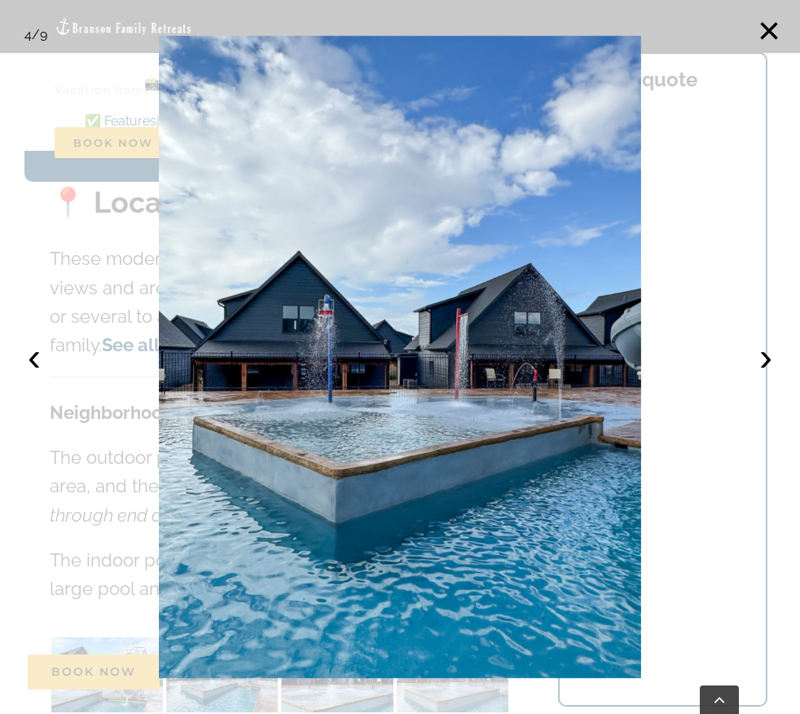
scroll to position [3604, 0]
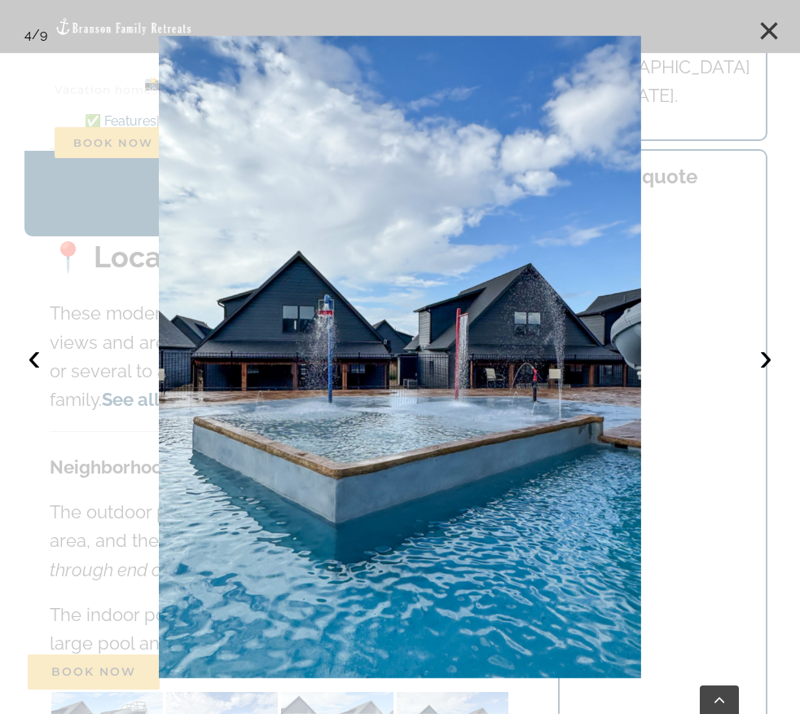
click at [768, 40] on button "×" at bounding box center [769, 31] width 36 height 36
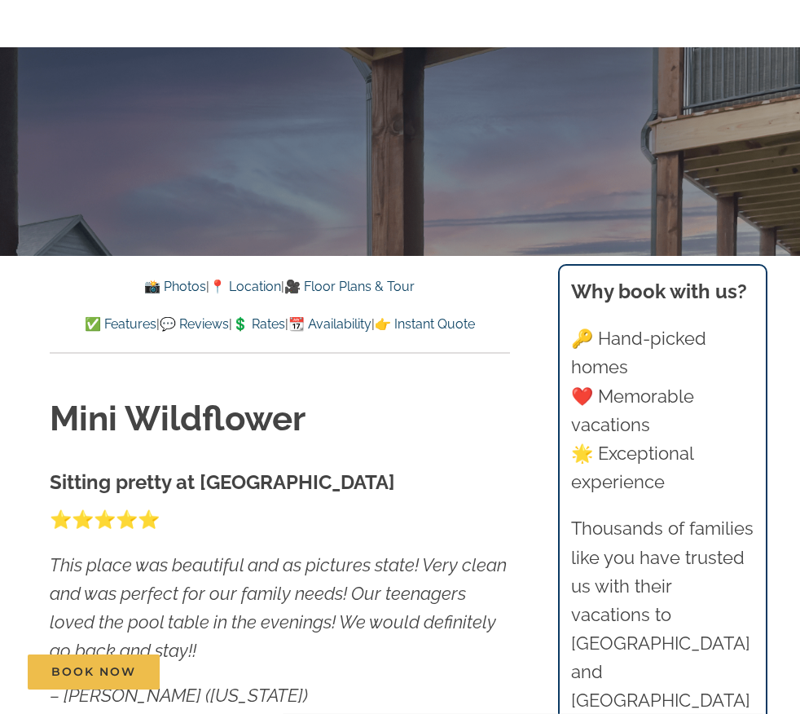
scroll to position [0, 0]
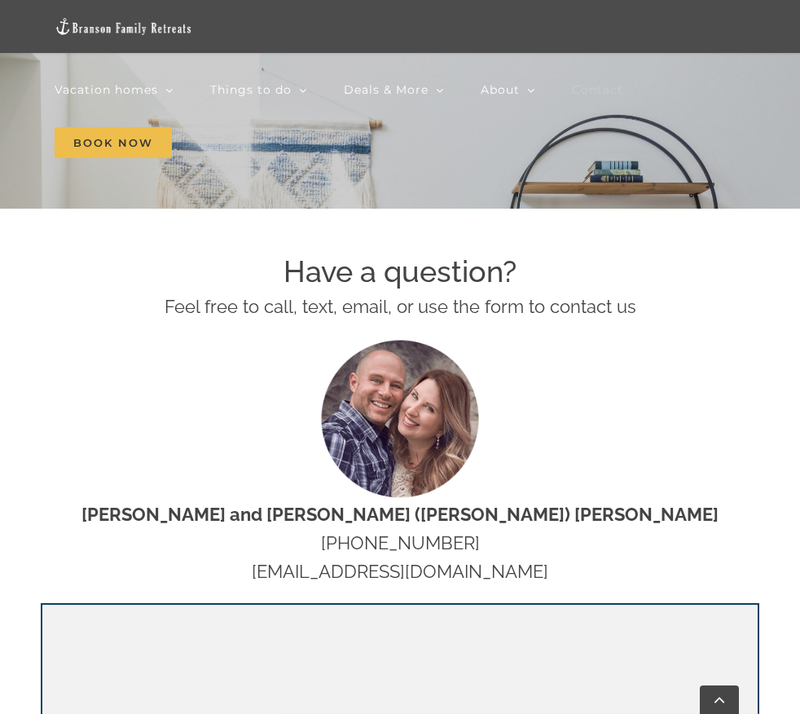
scroll to position [541, 0]
